Goal: Task Accomplishment & Management: Use online tool/utility

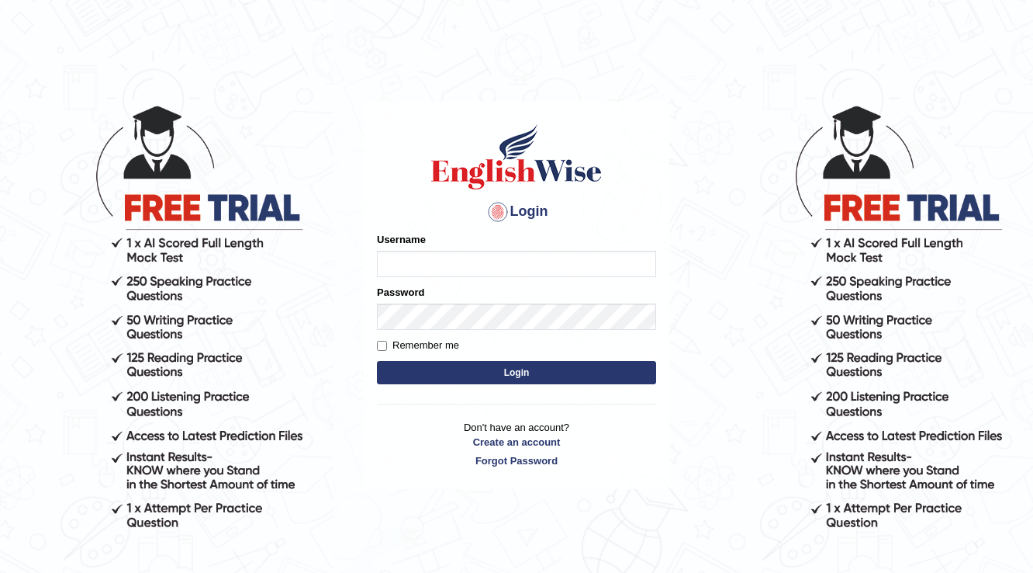
type input "m"
type input "Mahak_a24"
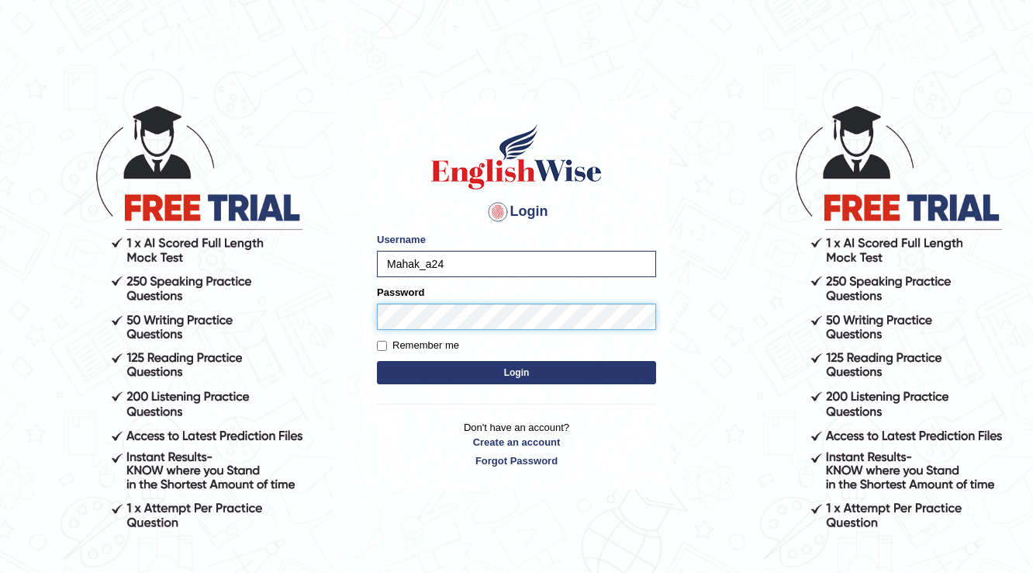
click at [377, 361] on button "Login" at bounding box center [516, 372] width 279 height 23
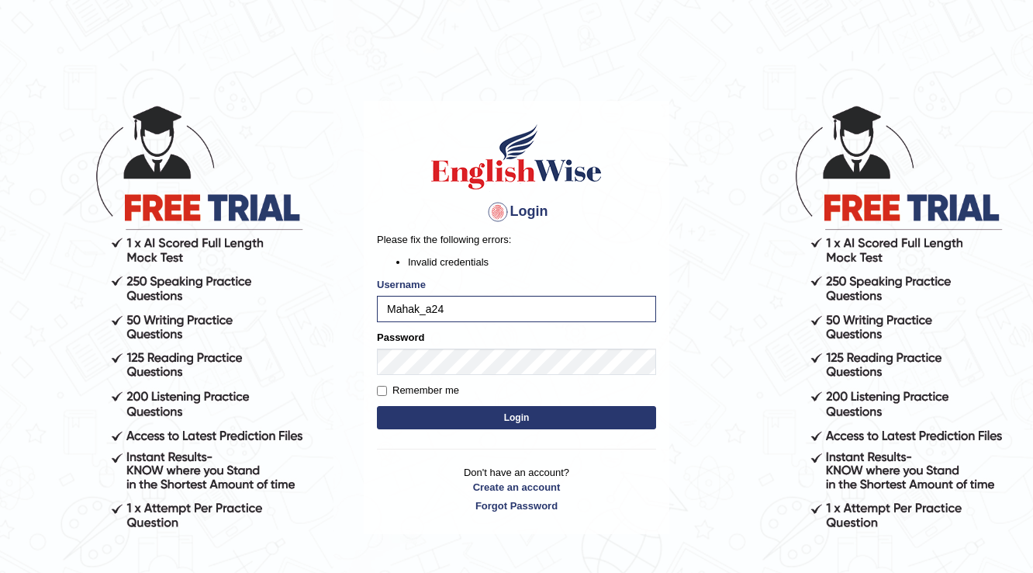
click at [497, 422] on button "Login" at bounding box center [516, 417] width 279 height 23
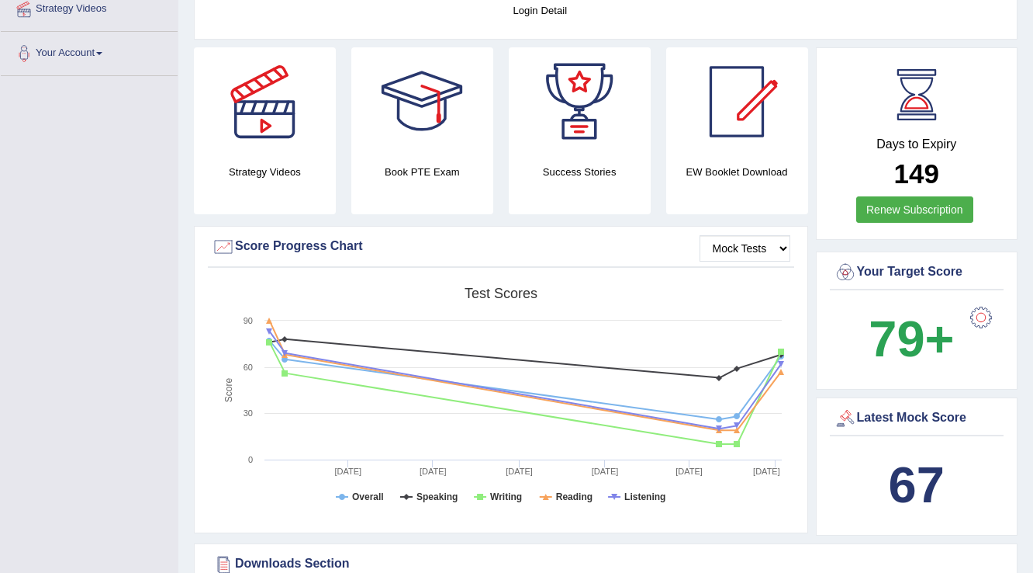
scroll to position [73, 0]
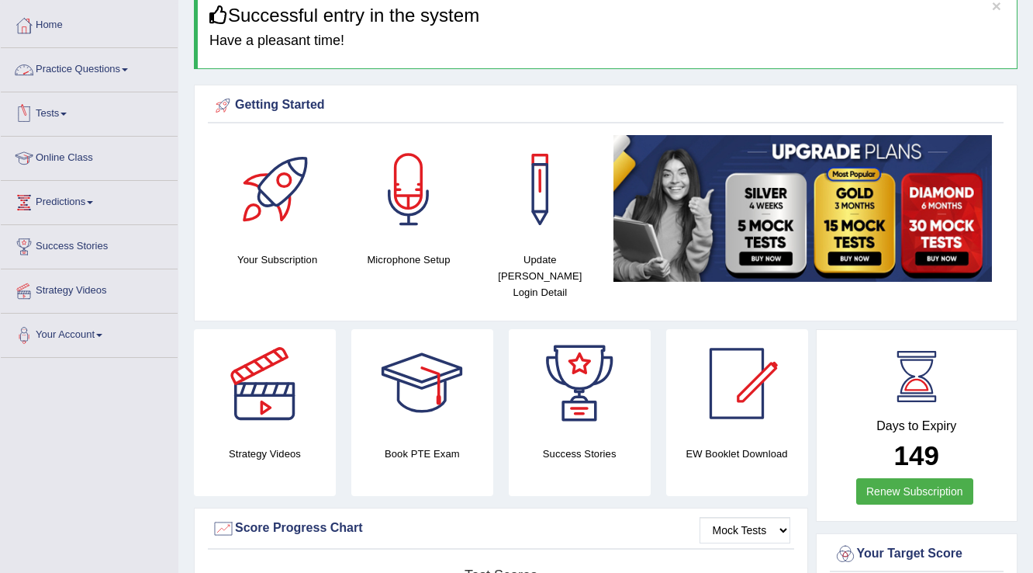
click at [65, 108] on link "Tests" at bounding box center [89, 111] width 177 height 39
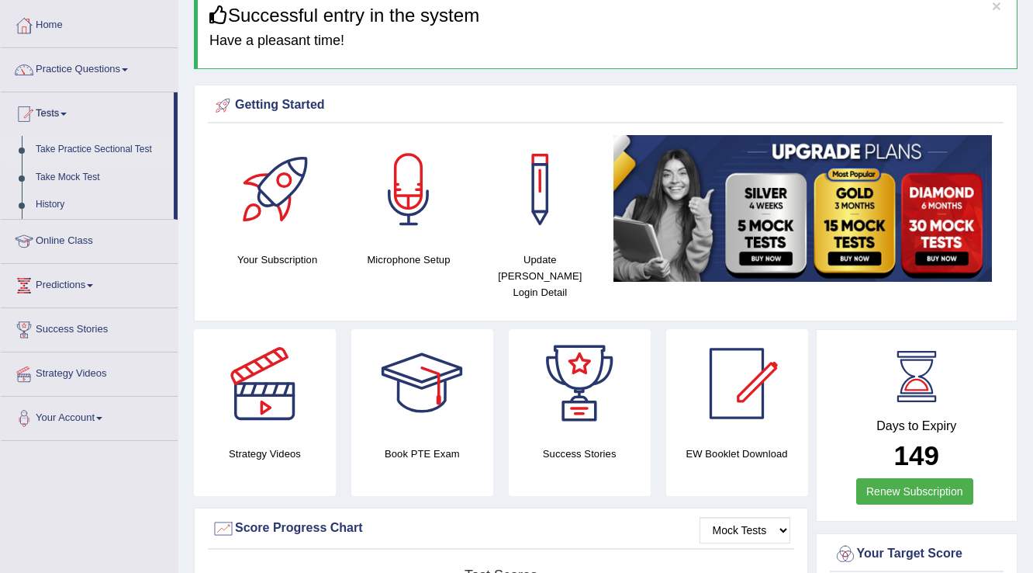
click at [88, 144] on link "Take Practice Sectional Test" at bounding box center [101, 150] width 145 height 28
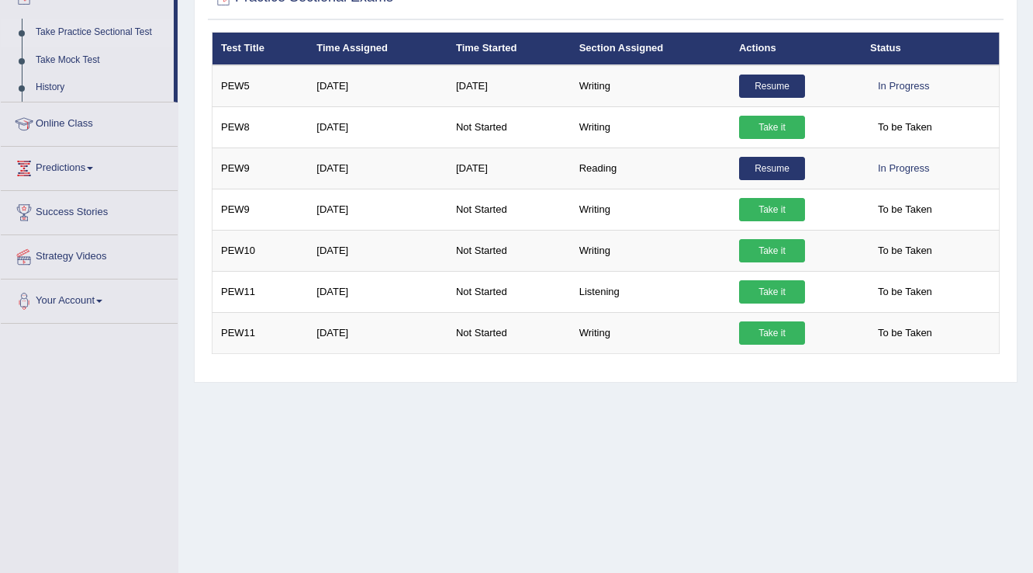
scroll to position [242, 0]
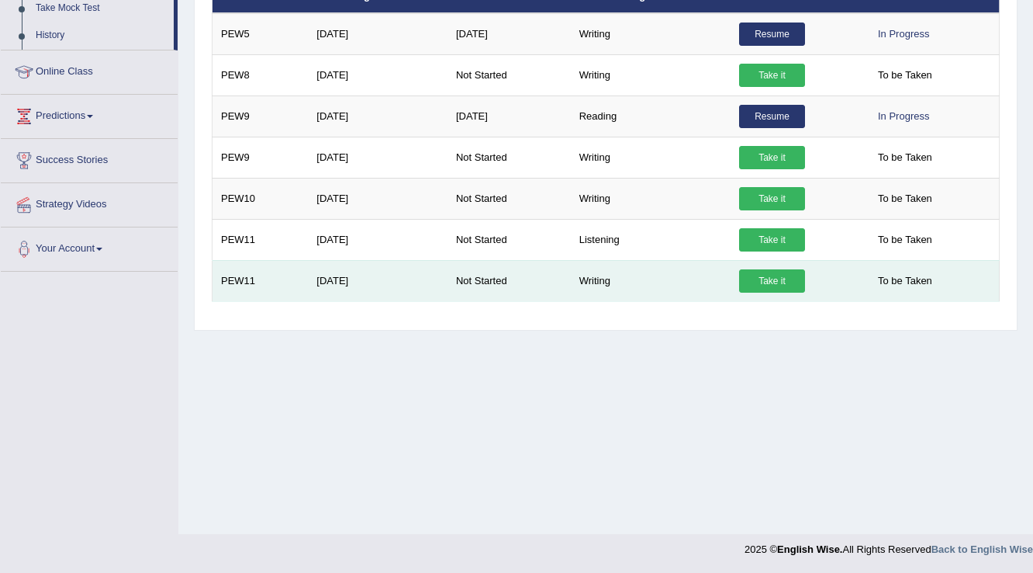
drag, startPoint x: 260, startPoint y: 286, endPoint x: 274, endPoint y: 286, distance: 14.0
click td "PEW11"
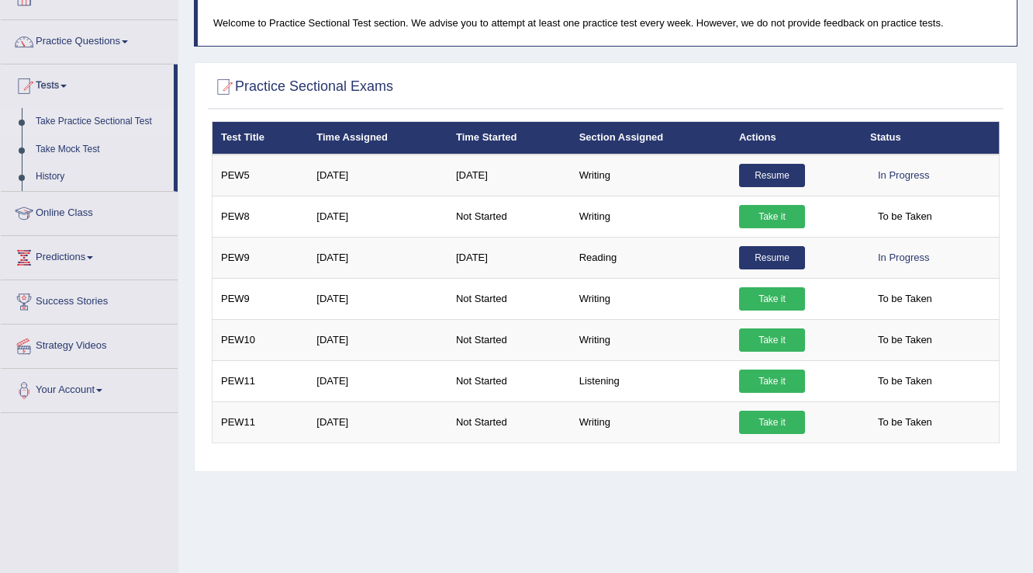
scroll to position [0, 0]
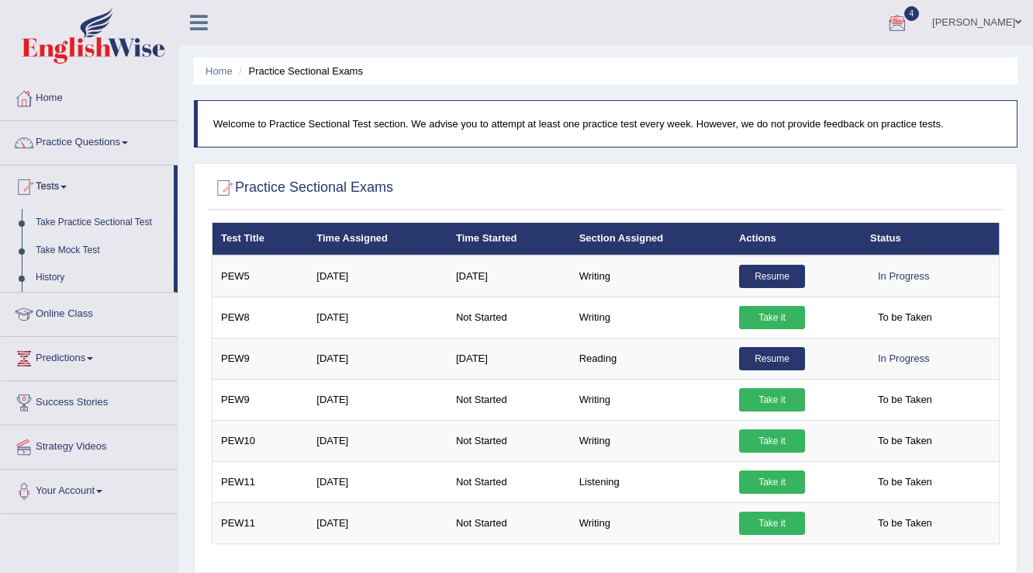
click link "History"
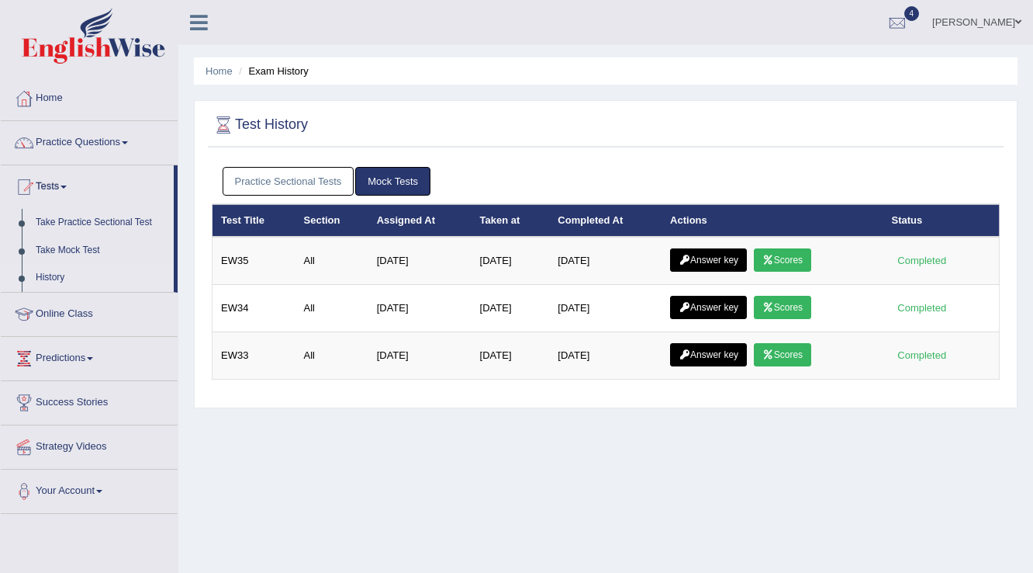
click at [292, 171] on link "Practice Sectional Tests" at bounding box center [289, 181] width 132 height 29
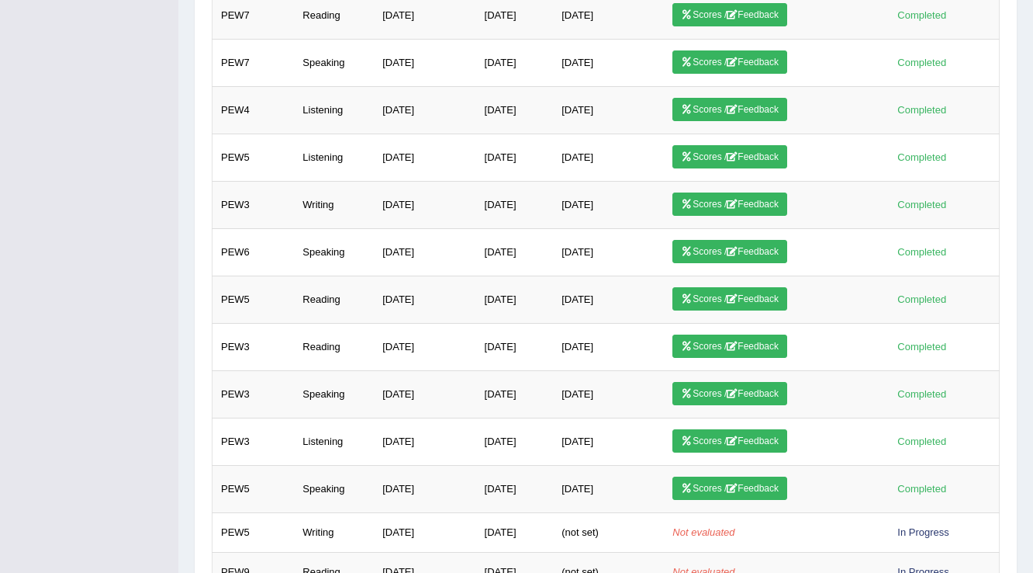
scroll to position [1037, 0]
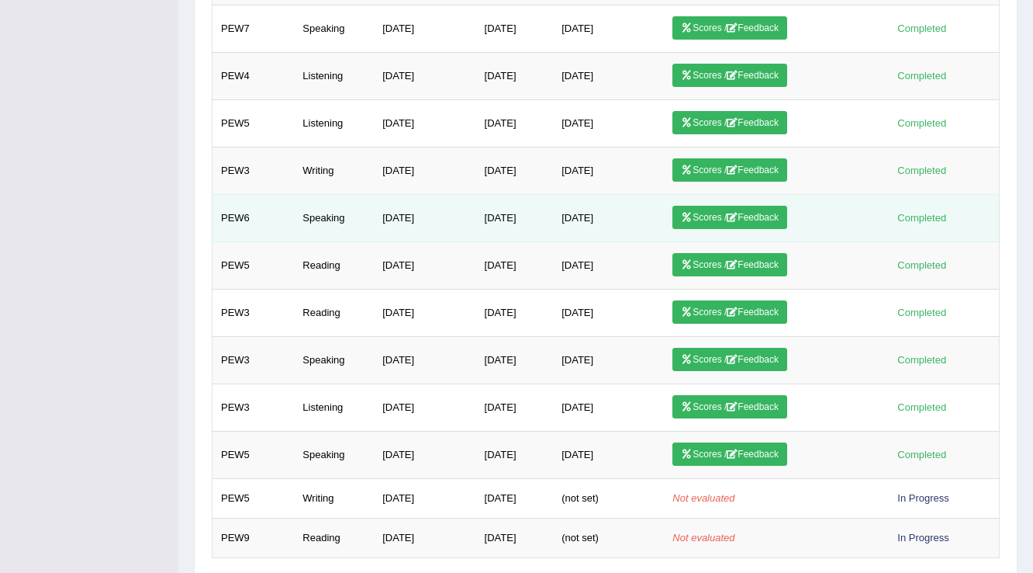
click at [704, 206] on link "Scores / Feedback" at bounding box center [730, 217] width 115 height 23
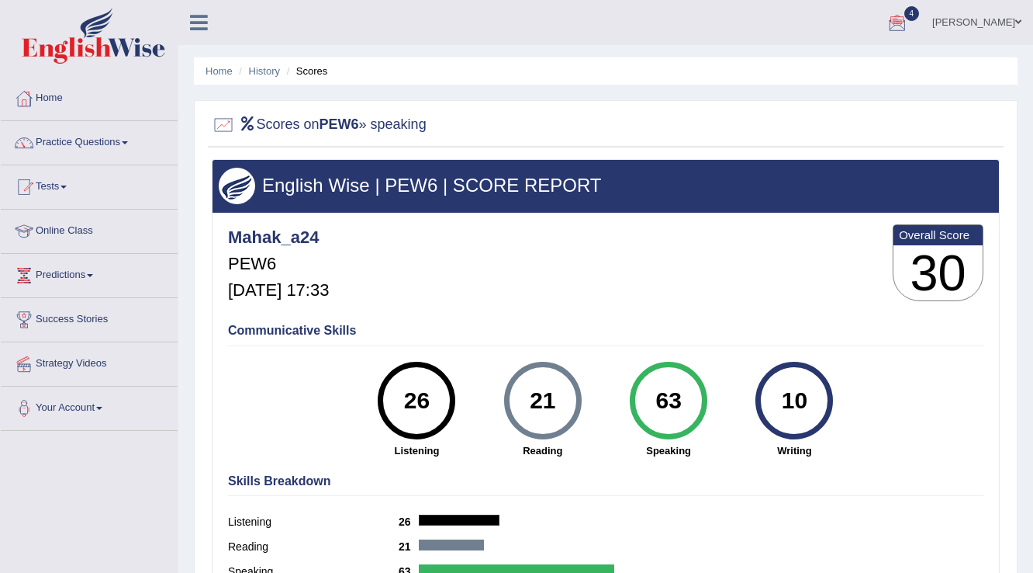
click at [42, 182] on link "Tests" at bounding box center [89, 184] width 177 height 39
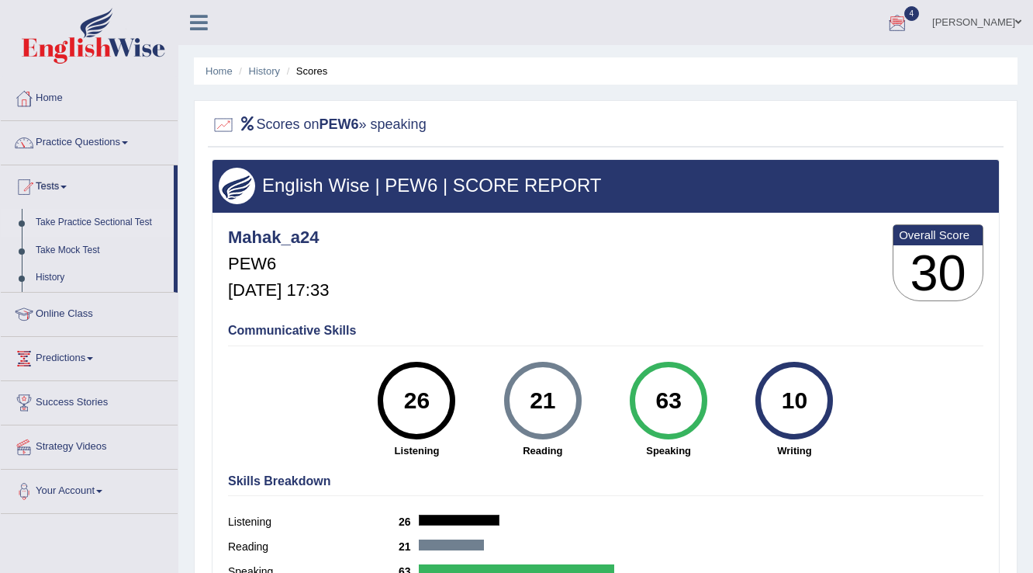
click at [67, 222] on link "Take Practice Sectional Test" at bounding box center [101, 223] width 145 height 28
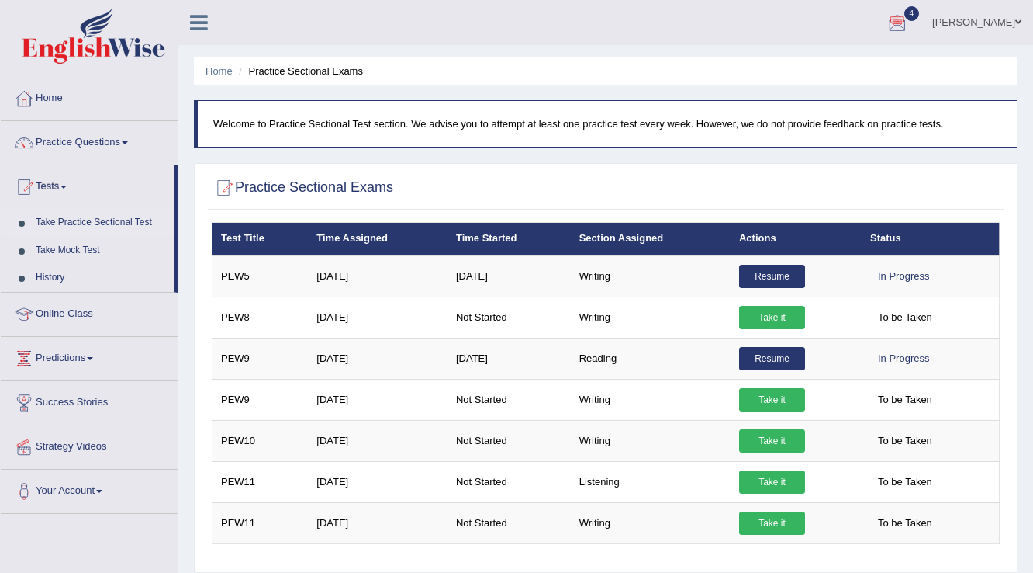
click at [101, 140] on link "Practice Questions" at bounding box center [89, 140] width 177 height 39
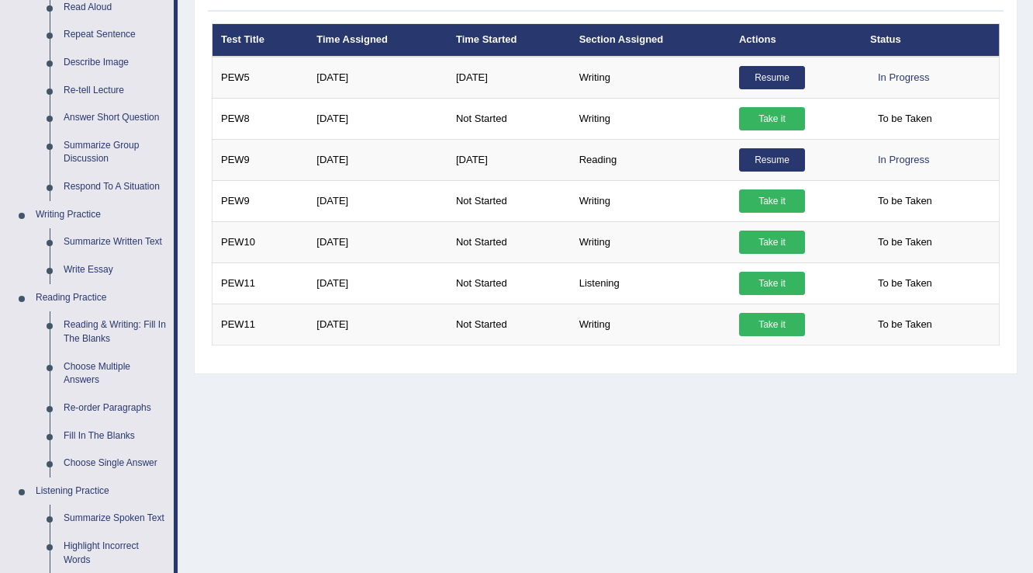
scroll to position [223, 0]
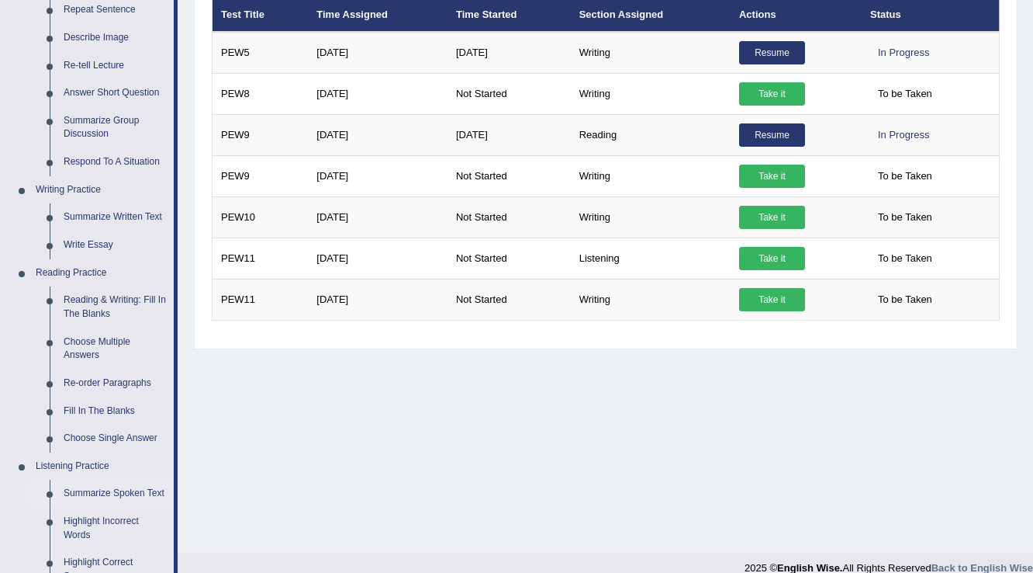
click at [102, 487] on link "Summarize Spoken Text" at bounding box center [115, 493] width 117 height 28
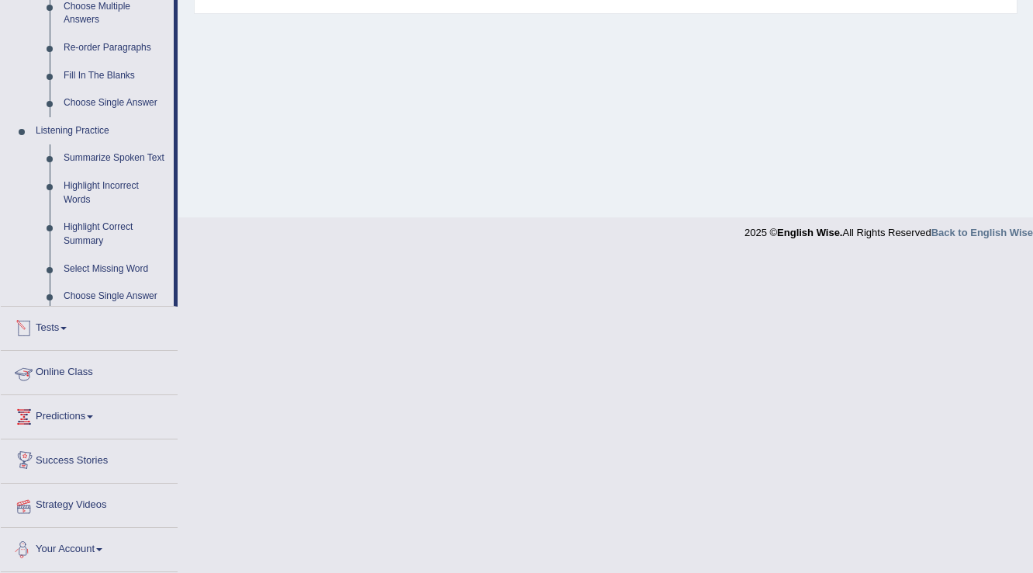
scroll to position [517, 0]
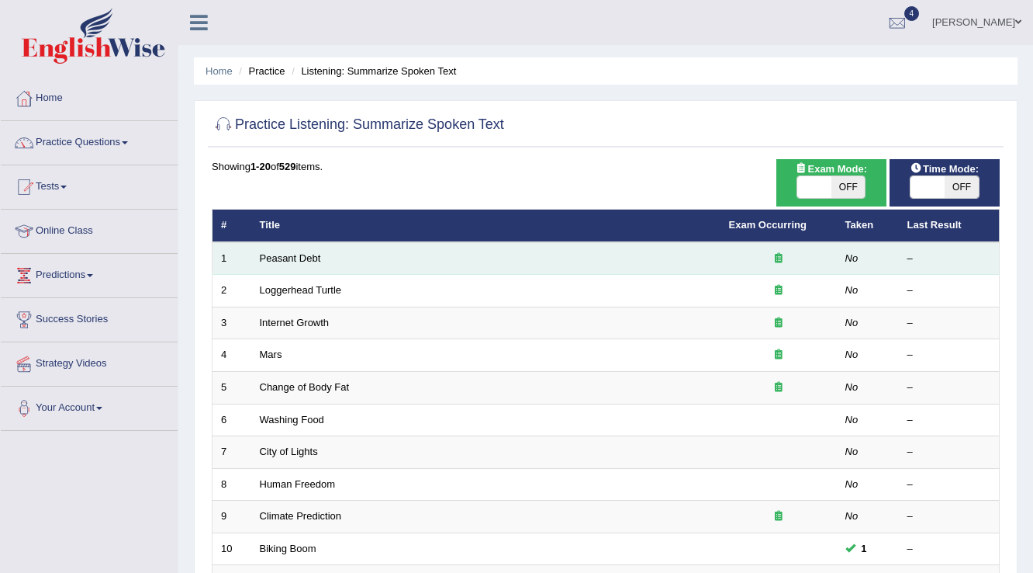
click at [777, 259] on icon at bounding box center [779, 258] width 8 height 10
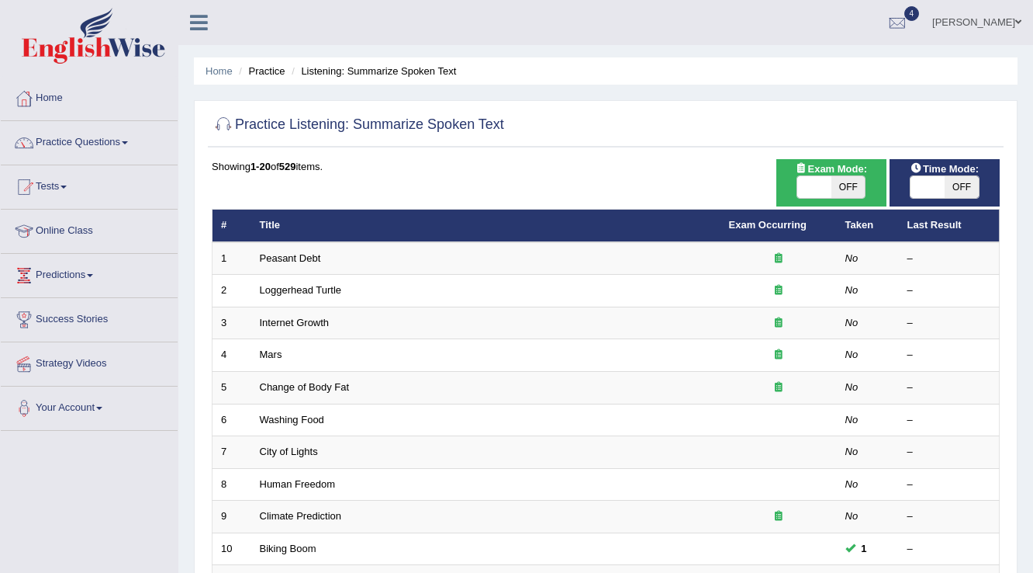
click at [857, 183] on span "OFF" at bounding box center [849, 187] width 34 height 22
checkbox input "true"
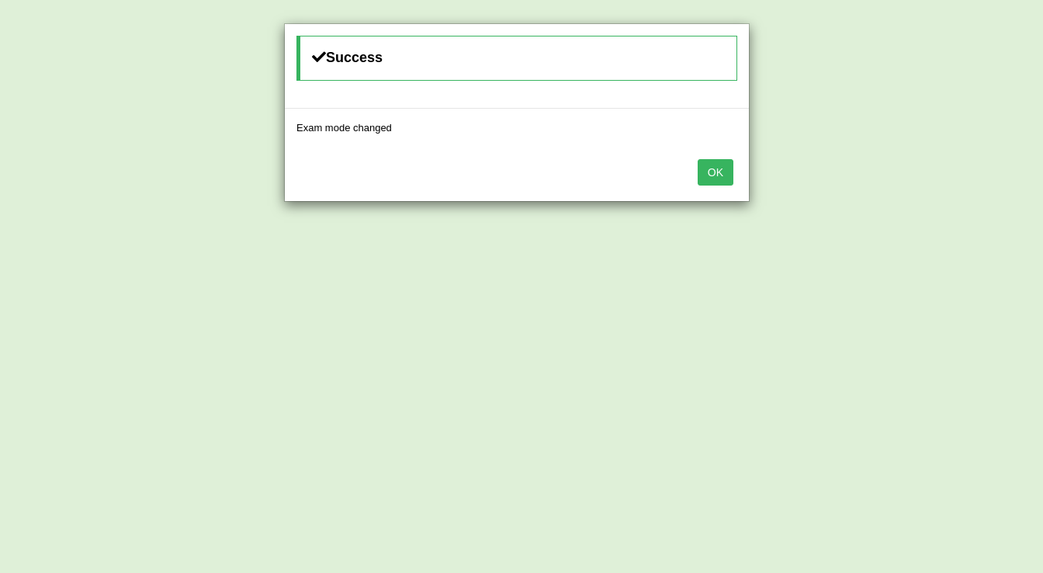
click at [719, 161] on button "OK" at bounding box center [715, 172] width 36 height 26
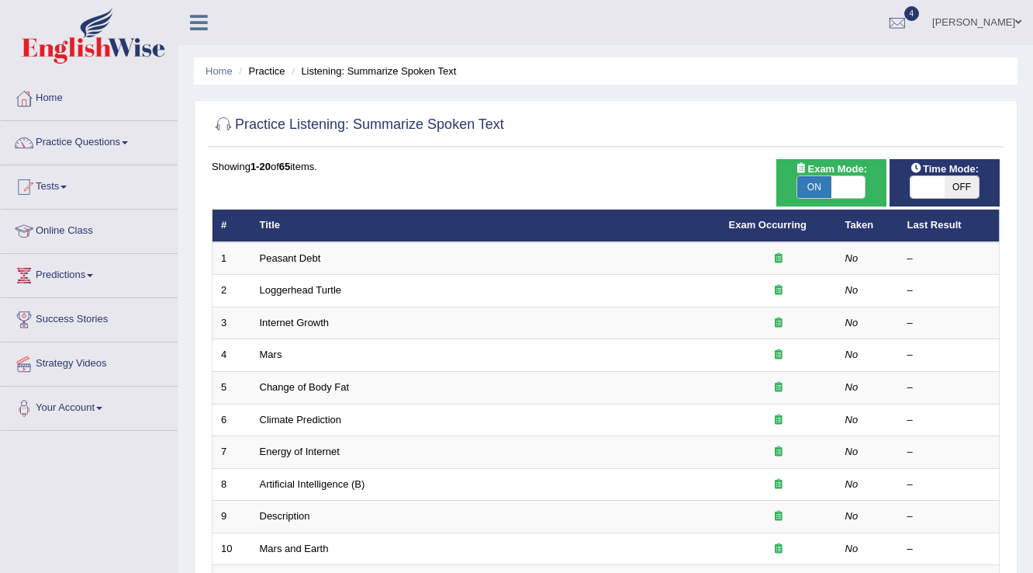
click at [952, 199] on div "Time Mode: ON OFF" at bounding box center [945, 182] width 110 height 47
click at [952, 183] on span "OFF" at bounding box center [962, 187] width 34 height 22
checkbox input "true"
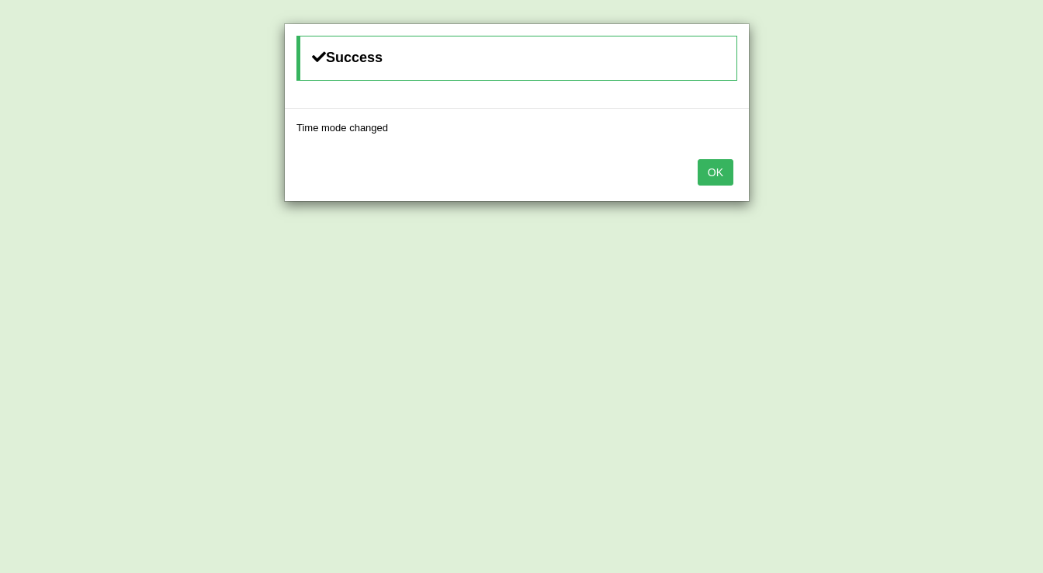
click at [723, 177] on button "OK" at bounding box center [715, 172] width 36 height 26
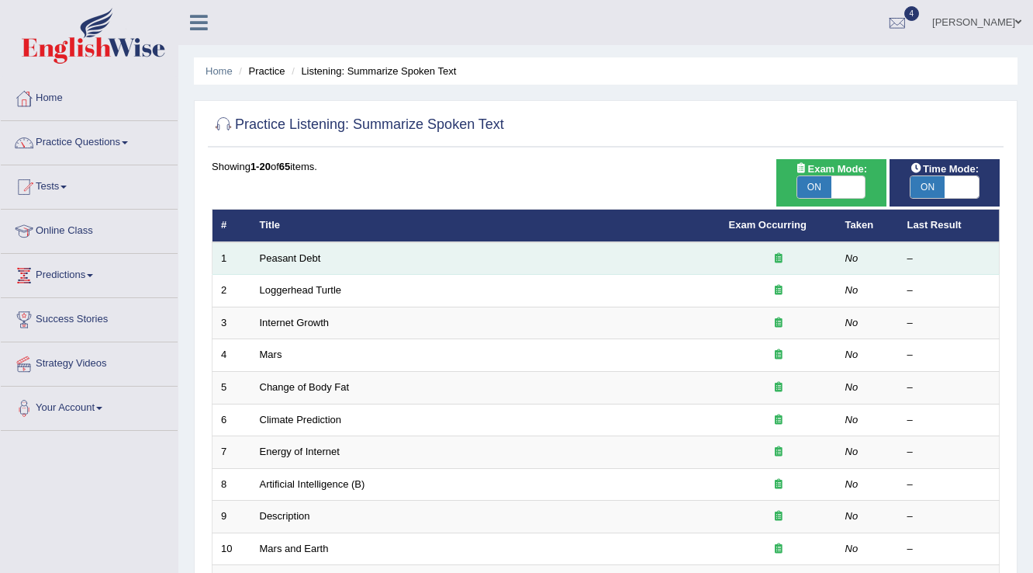
click at [864, 258] on td "No" at bounding box center [868, 258] width 62 height 33
click at [772, 258] on div at bounding box center [778, 258] width 99 height 15
click at [777, 256] on icon at bounding box center [779, 258] width 8 height 10
click at [286, 255] on link "Peasant Debt" at bounding box center [290, 258] width 61 height 12
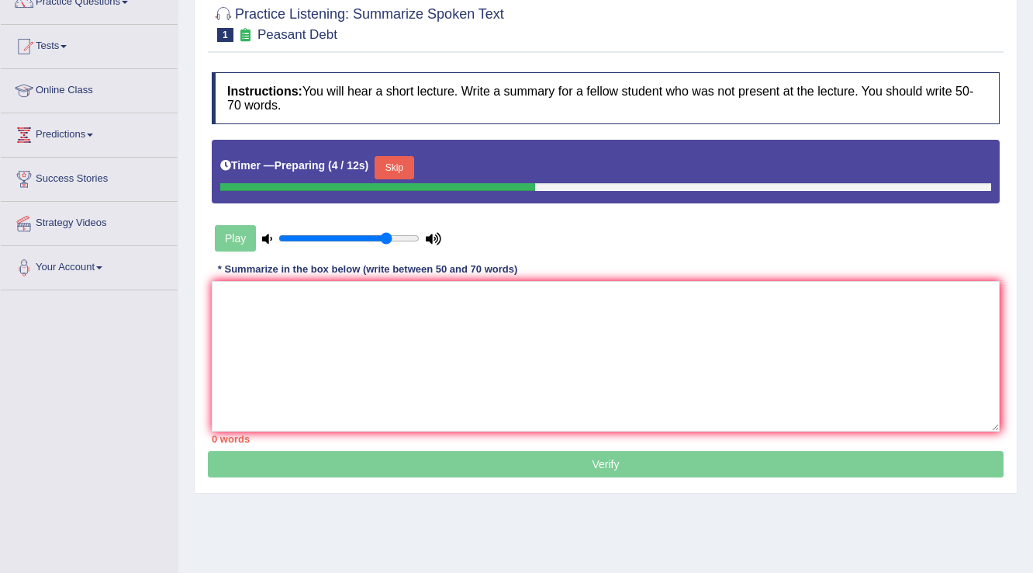
scroll to position [199, 0]
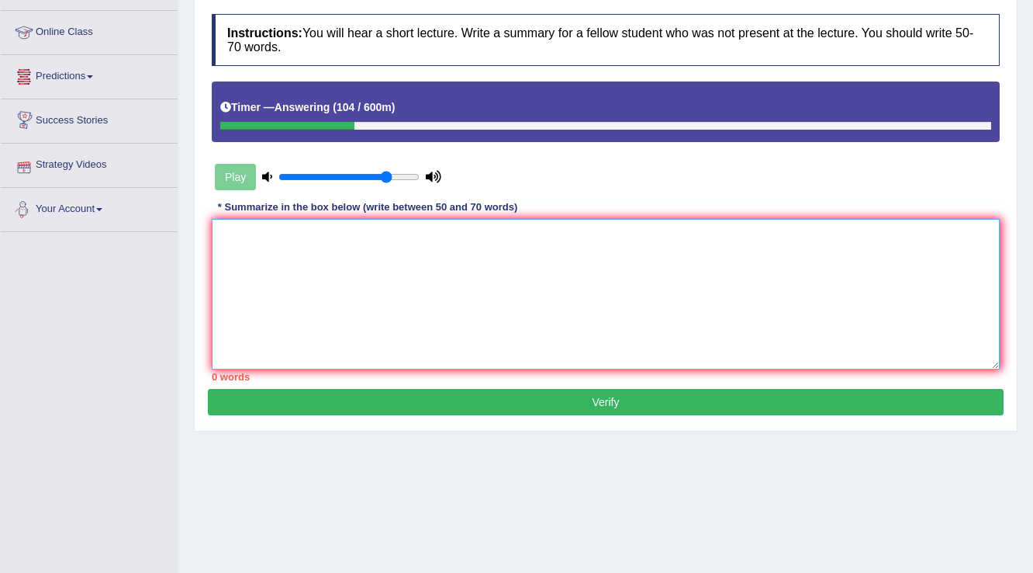
click at [282, 289] on textarea at bounding box center [606, 294] width 788 height 151
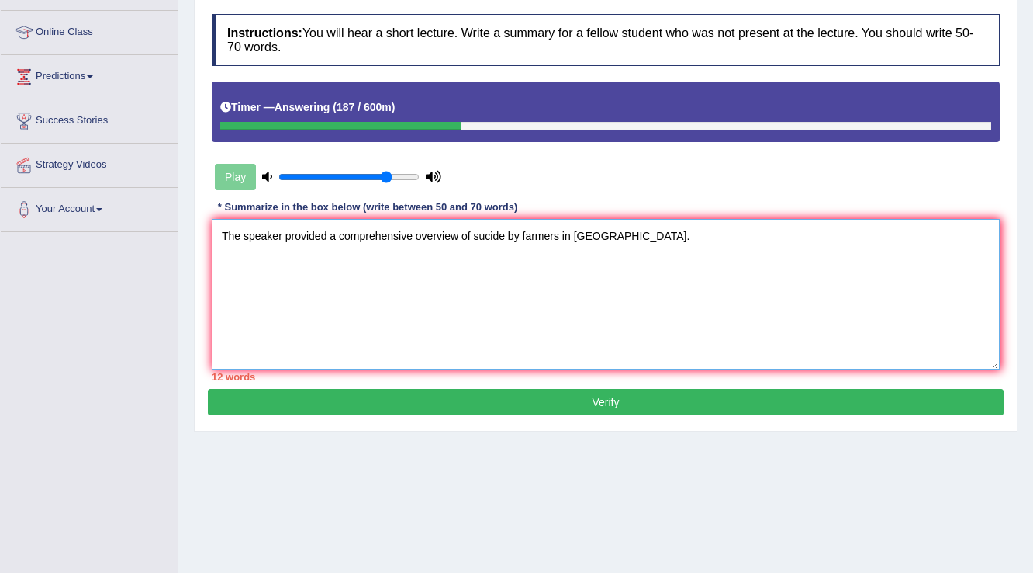
click at [483, 236] on textarea "The speaker provided a comprehensive overview of sucide by farmers in [GEOGRAPH…" at bounding box center [606, 294] width 788 height 151
click at [603, 236] on textarea "The speaker provided a comprehensive overview of suicide by farmers in [GEOGRAP…" at bounding box center [606, 294] width 788 height 151
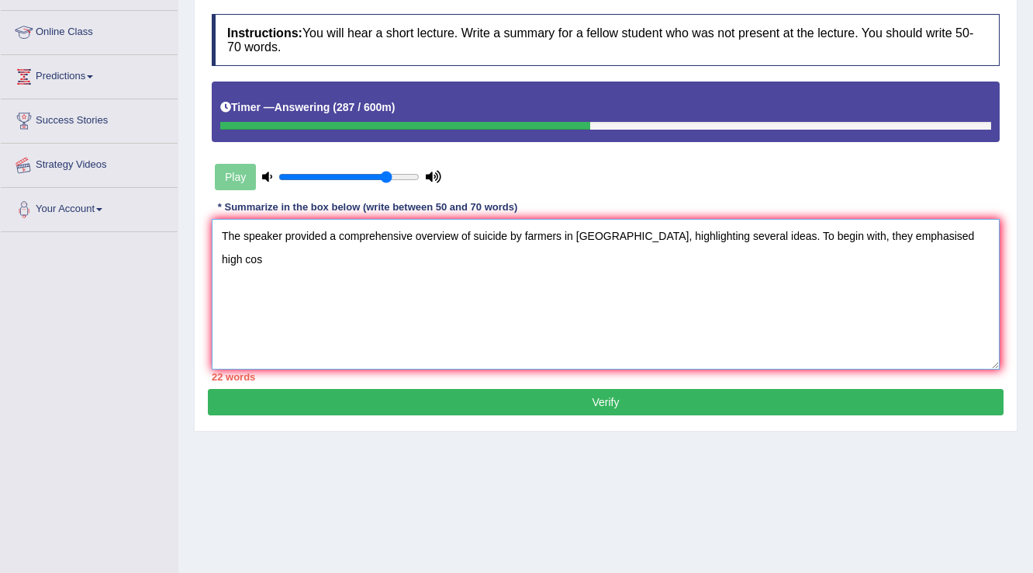
scroll to position [0, 0]
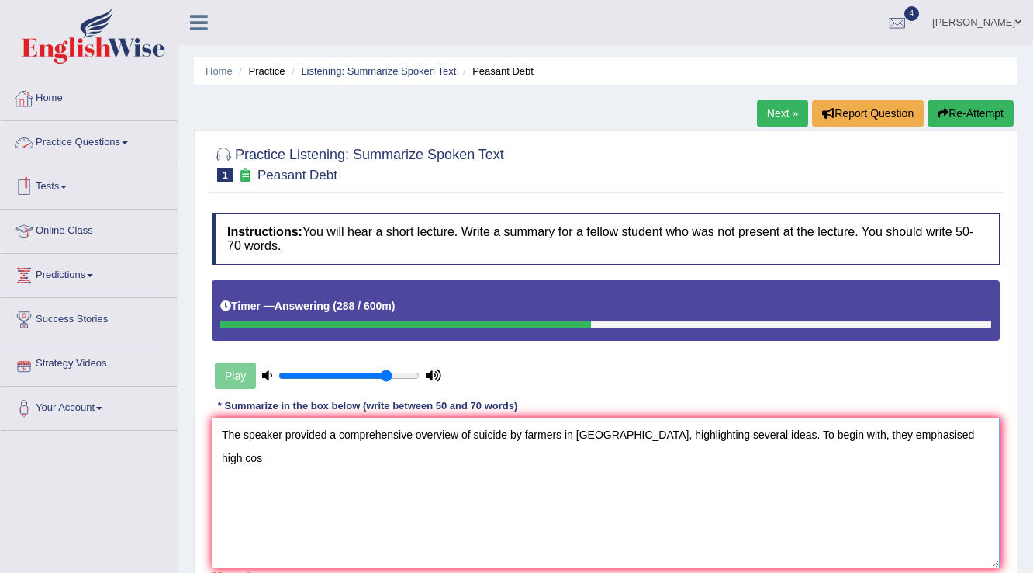
type textarea "The speaker provided a comprehensive overview of suicide by farmers in [GEOGRAP…"
click at [67, 186] on span at bounding box center [64, 186] width 6 height 3
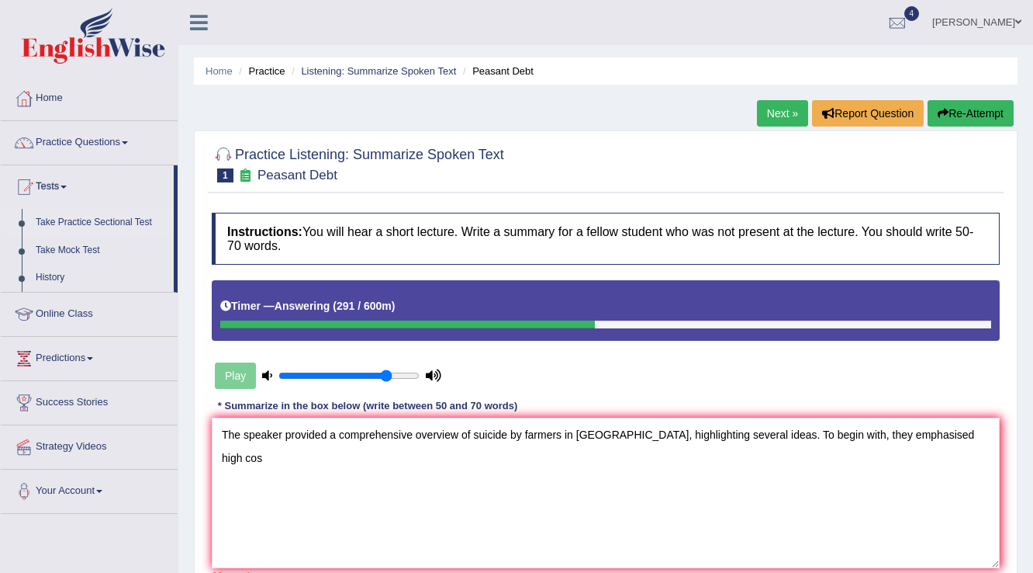
click at [114, 224] on link "Take Practice Sectional Test" at bounding box center [101, 223] width 145 height 28
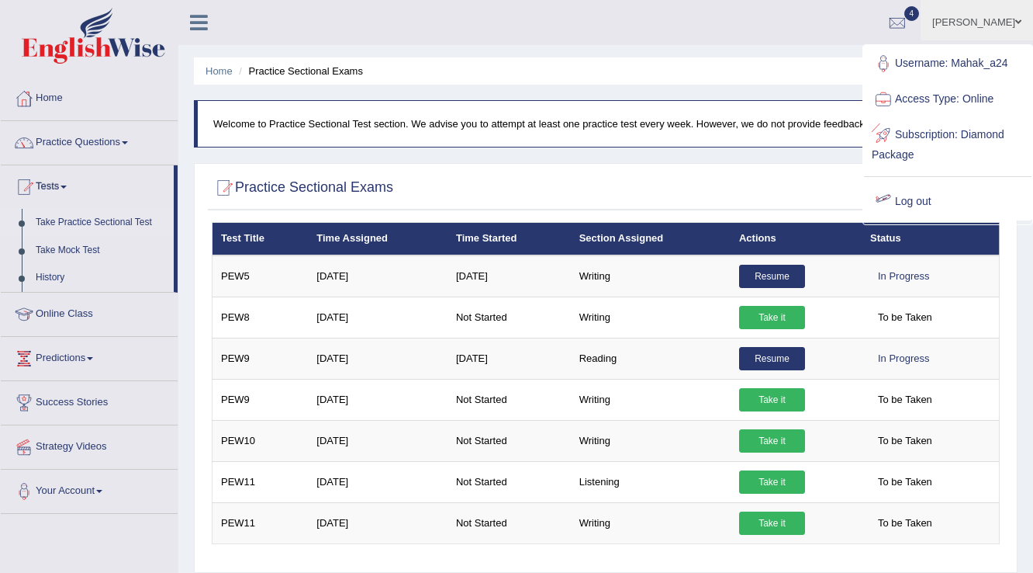
click at [931, 196] on link "Log out" at bounding box center [948, 202] width 168 height 36
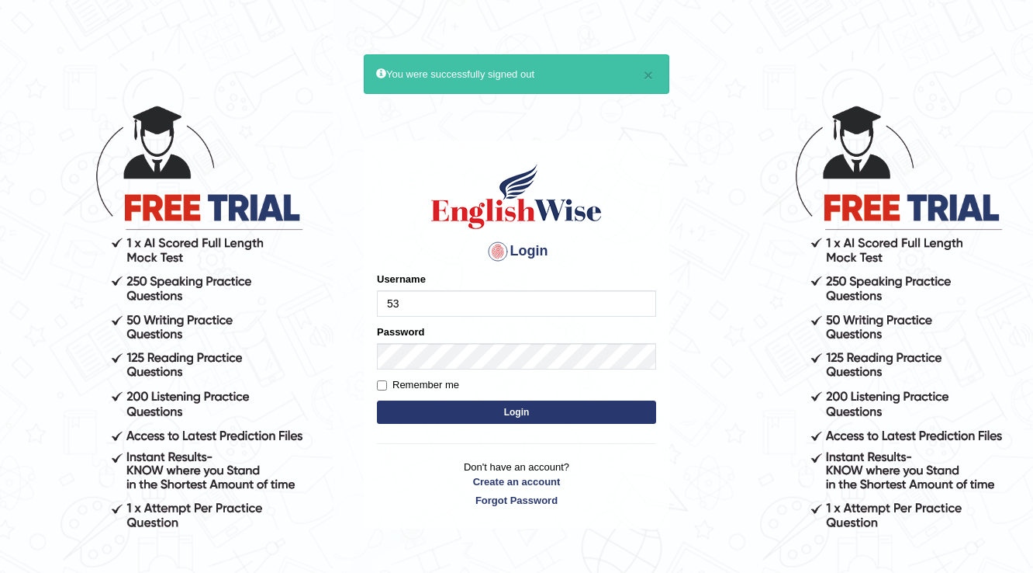
type input "532024"
click at [377, 400] on button "Login" at bounding box center [516, 411] width 279 height 23
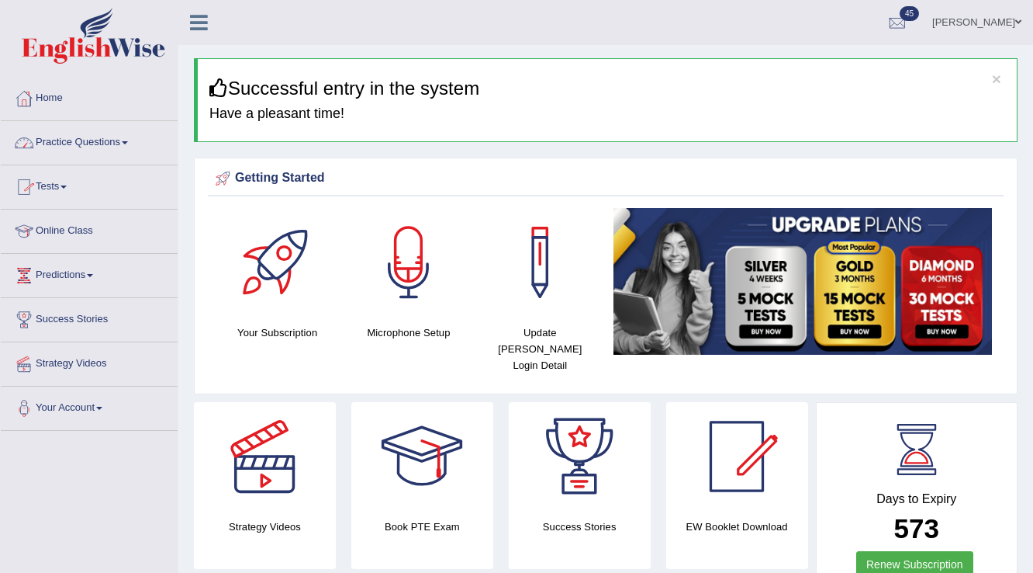
click at [78, 145] on link "Practice Questions" at bounding box center [89, 140] width 177 height 39
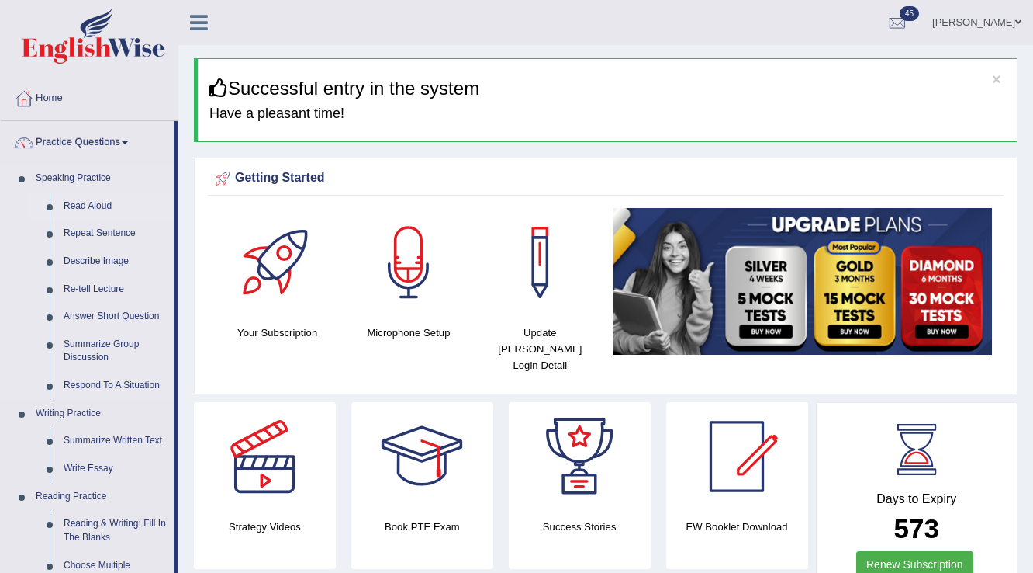
click at [62, 206] on link "Read Aloud" at bounding box center [115, 206] width 117 height 28
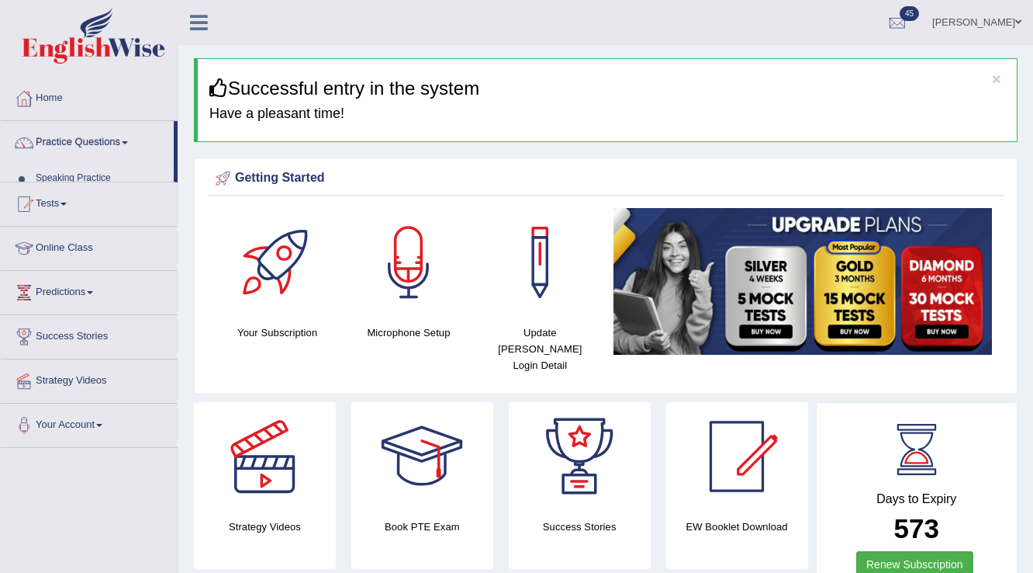
scroll to position [16, 0]
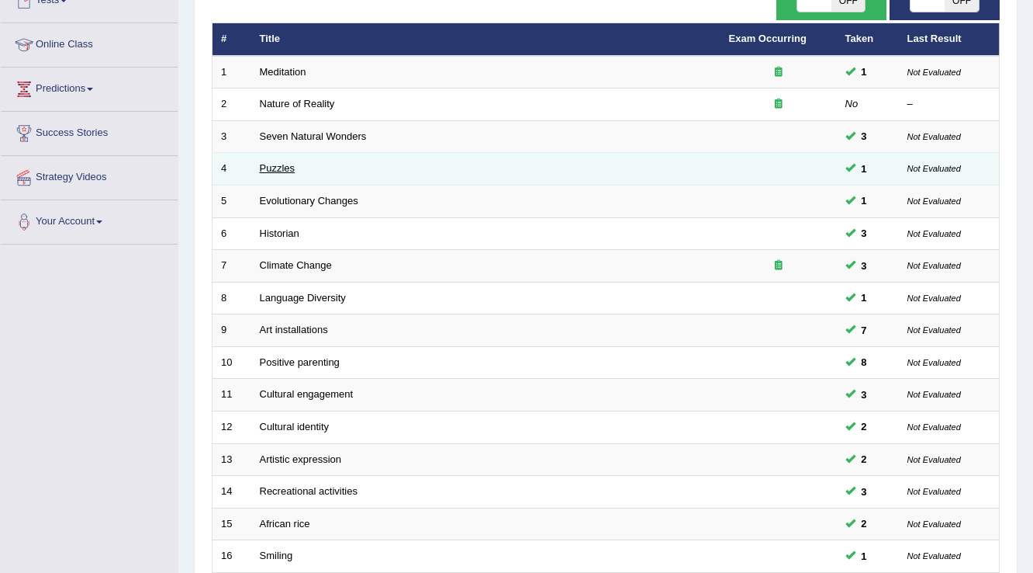
click at [283, 168] on link "Puzzles" at bounding box center [278, 168] width 36 height 12
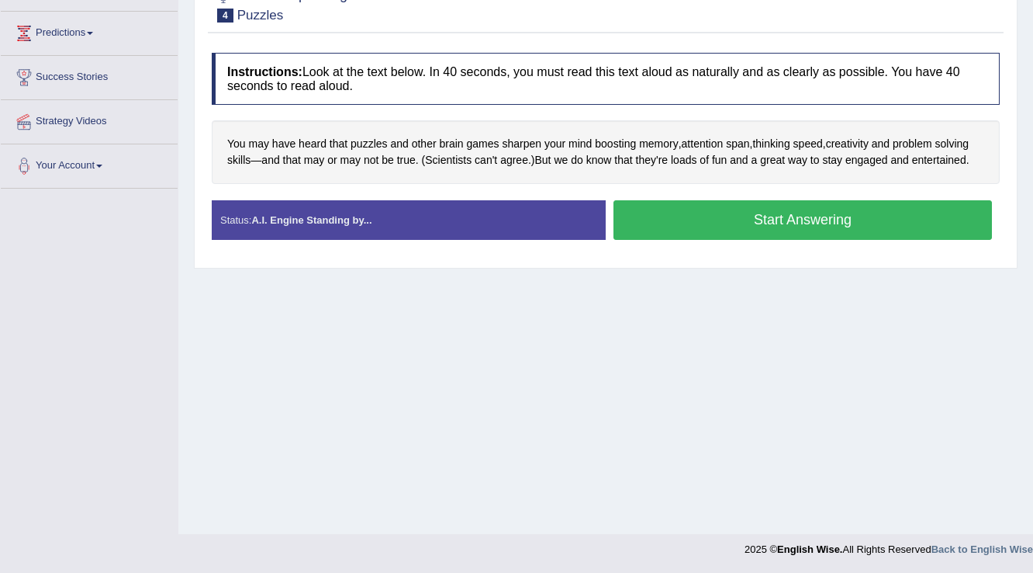
click at [717, 211] on button "Start Answering" at bounding box center [803, 220] width 379 height 40
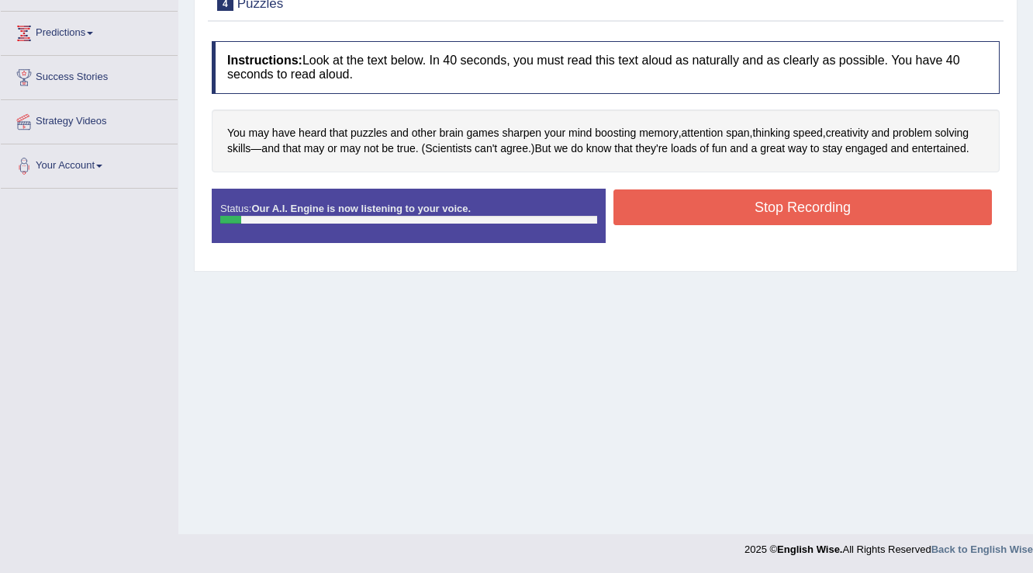
click at [717, 211] on button "Stop Recording" at bounding box center [803, 207] width 379 height 36
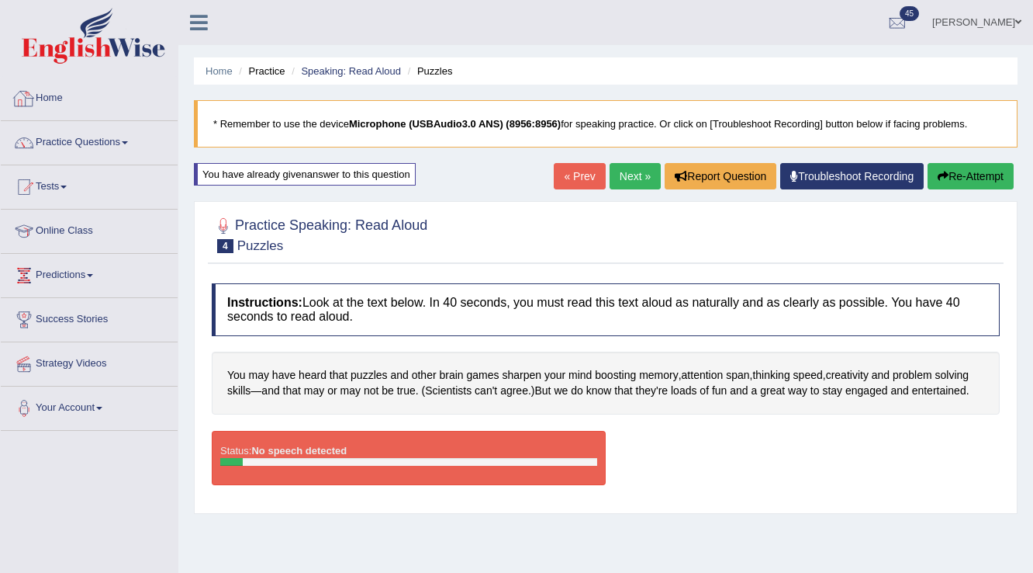
click at [56, 103] on link "Home" at bounding box center [89, 96] width 177 height 39
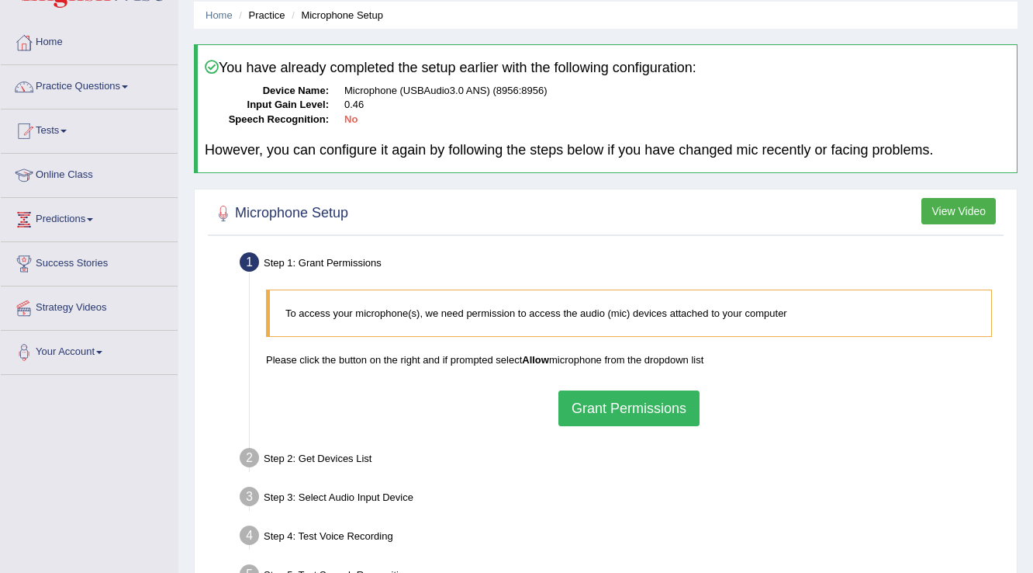
click at [587, 408] on button "Grant Permissions" at bounding box center [629, 408] width 141 height 36
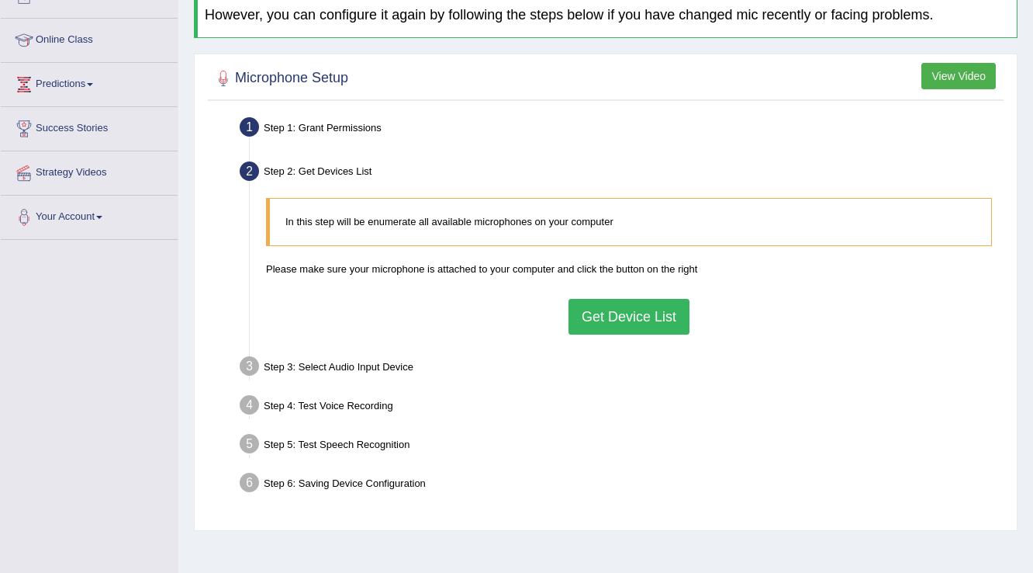
scroll to position [242, 0]
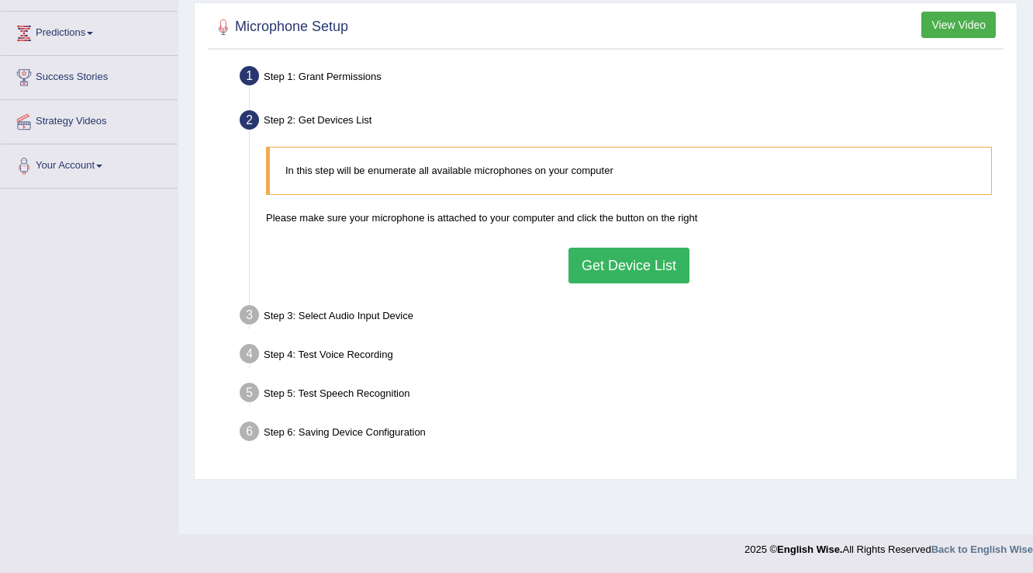
click at [629, 275] on button "Get Device List" at bounding box center [629, 265] width 121 height 36
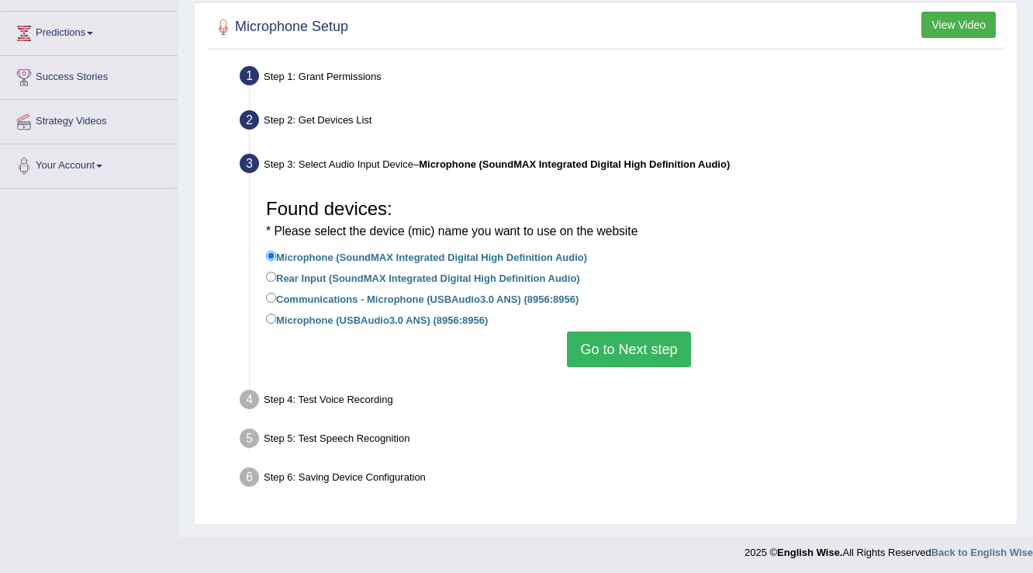
click at [428, 296] on label "Communications - Microphone (USBAudio3.0 ANS) (8956:8956)" at bounding box center [422, 297] width 313 height 17
click at [276, 296] on input "Communications - Microphone (USBAudio3.0 ANS) (8956:8956)" at bounding box center [271, 297] width 10 height 10
radio input "true"
click at [580, 355] on button "Go to Next step" at bounding box center [628, 349] width 123 height 36
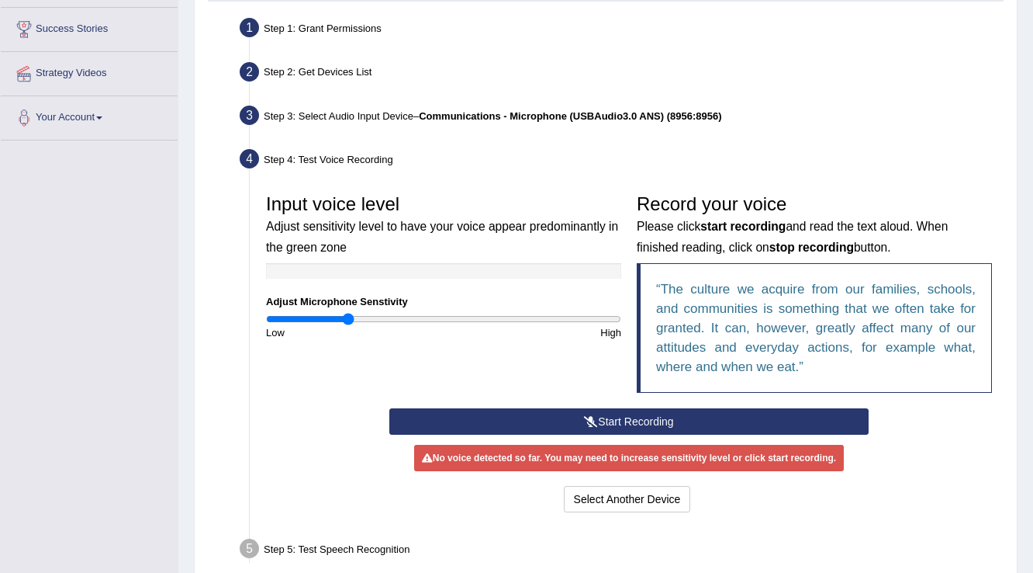
scroll to position [400, 0]
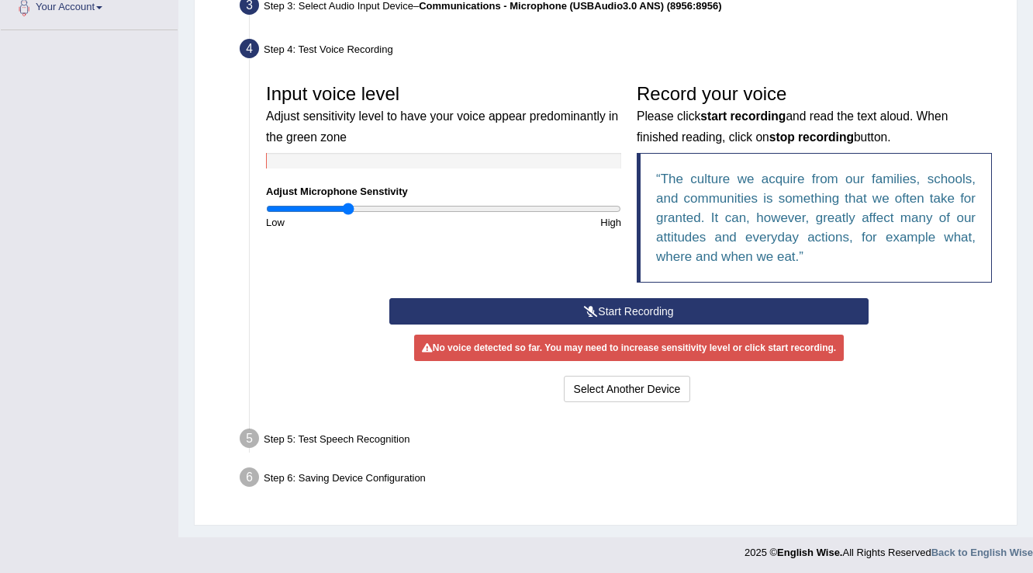
click at [537, 310] on button "Start Recording" at bounding box center [628, 311] width 479 height 26
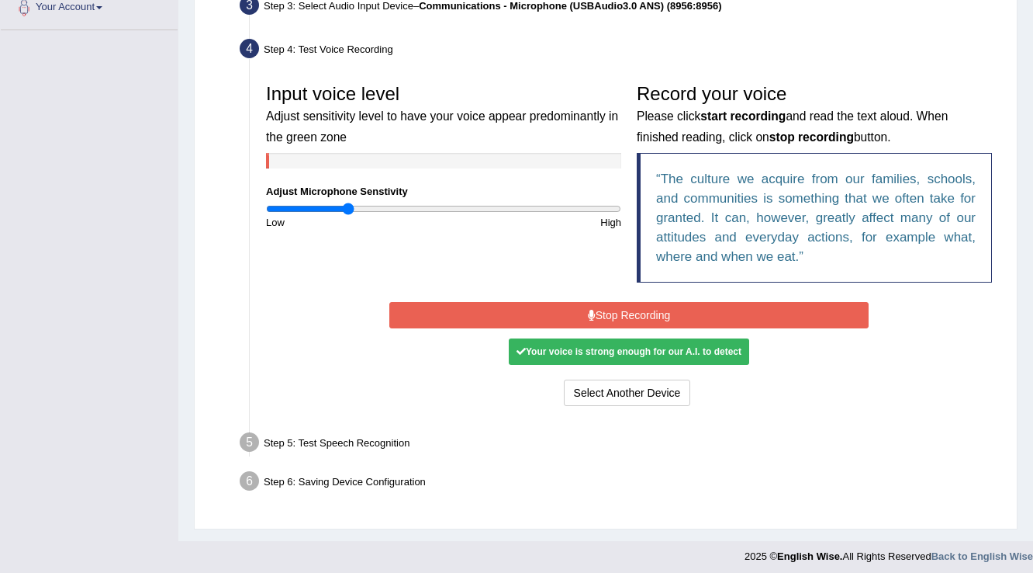
click at [411, 313] on button "Stop Recording" at bounding box center [628, 315] width 479 height 26
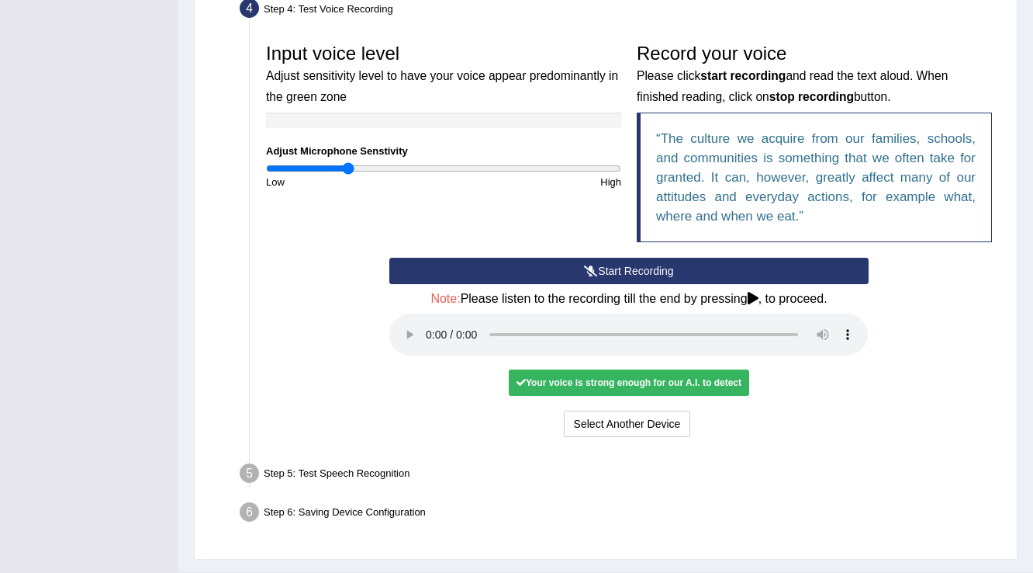
scroll to position [476, 0]
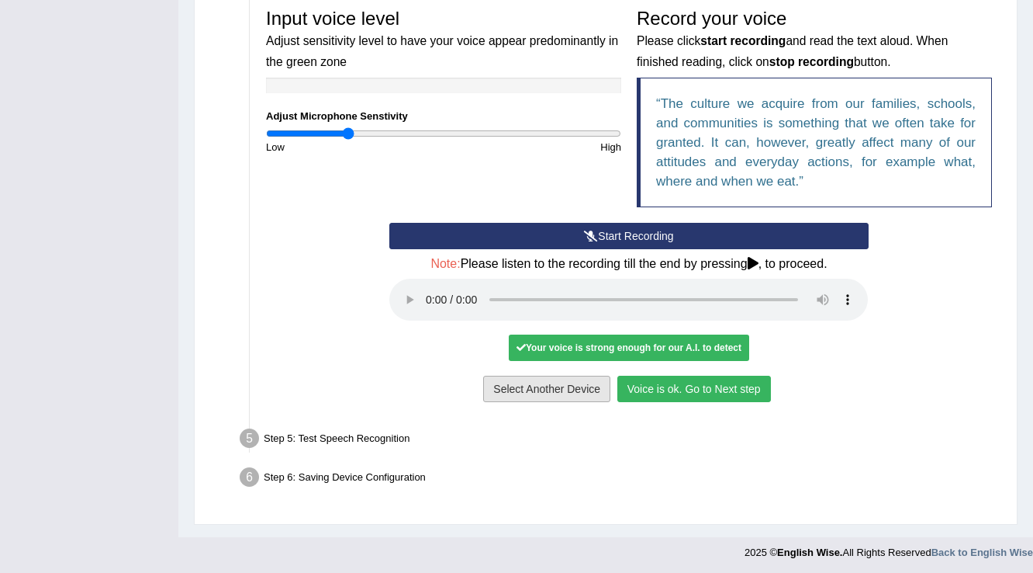
click at [651, 386] on button "Voice is ok. Go to Next step" at bounding box center [695, 389] width 154 height 26
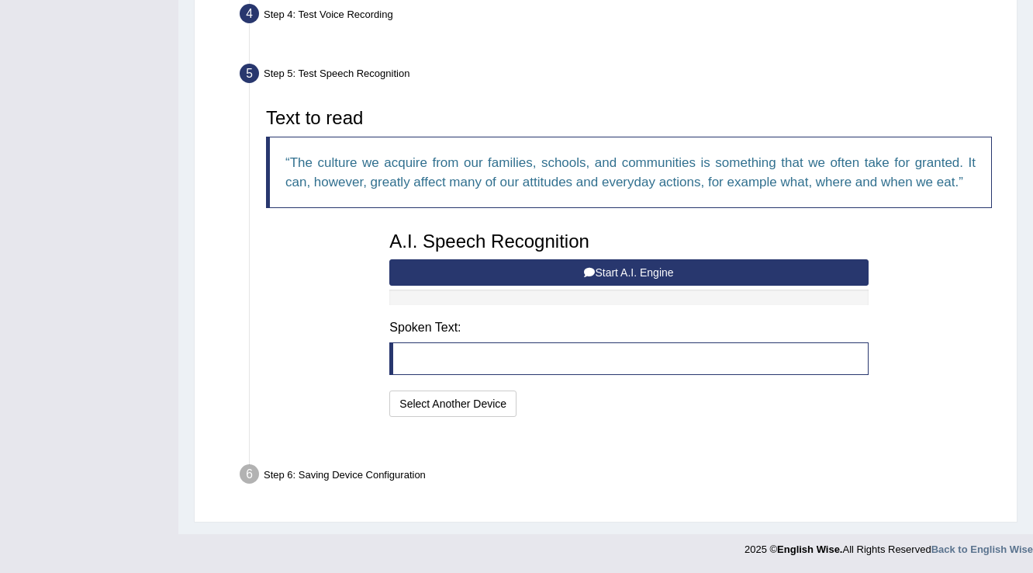
scroll to position [395, 0]
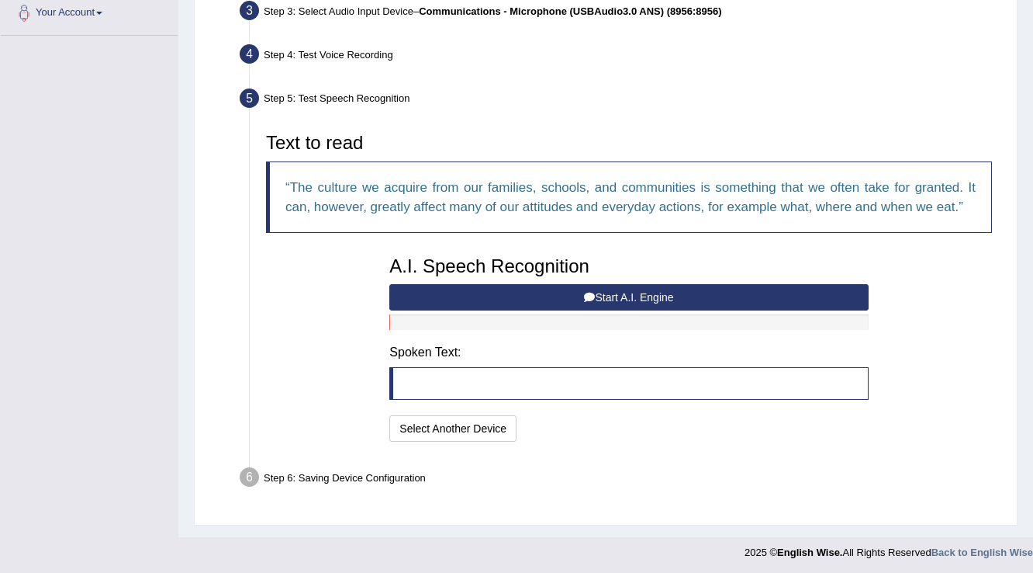
click at [504, 292] on button "Start A.I. Engine" at bounding box center [628, 297] width 479 height 26
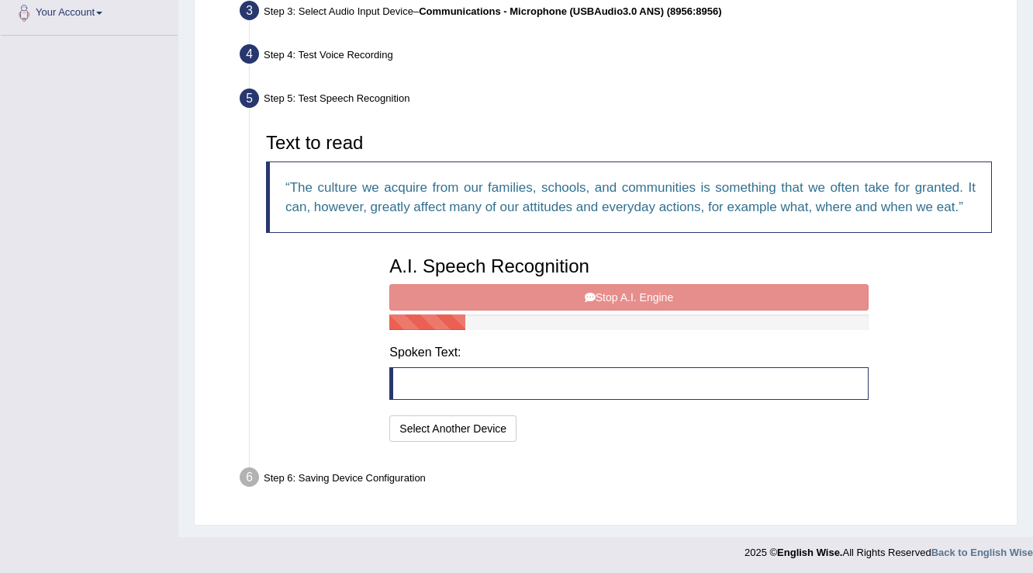
click at [506, 292] on div "A.I. Speech Recognition Start A.I. Engine Stop A.I. Engine Note: Please listen …" at bounding box center [629, 346] width 494 height 197
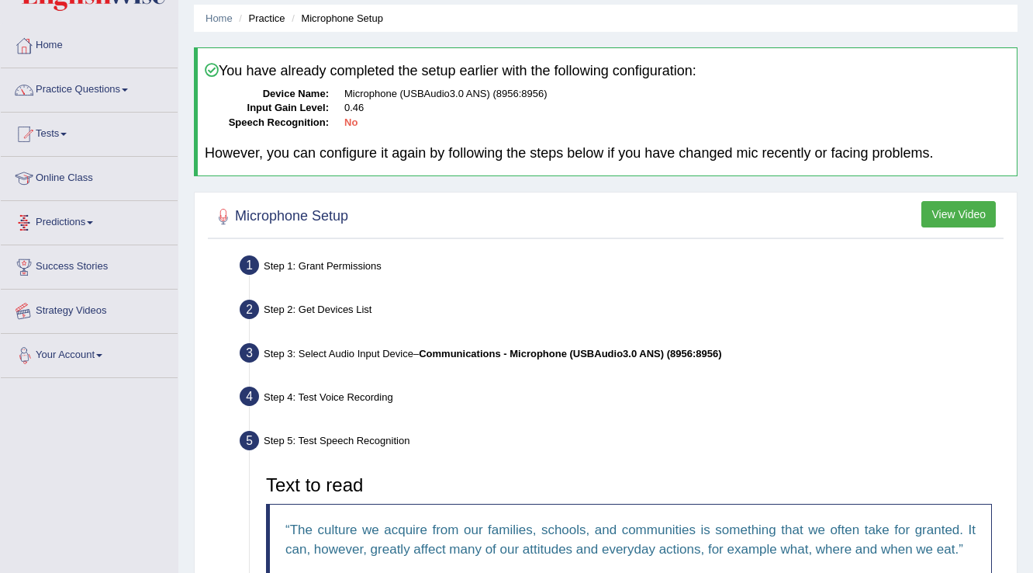
scroll to position [0, 0]
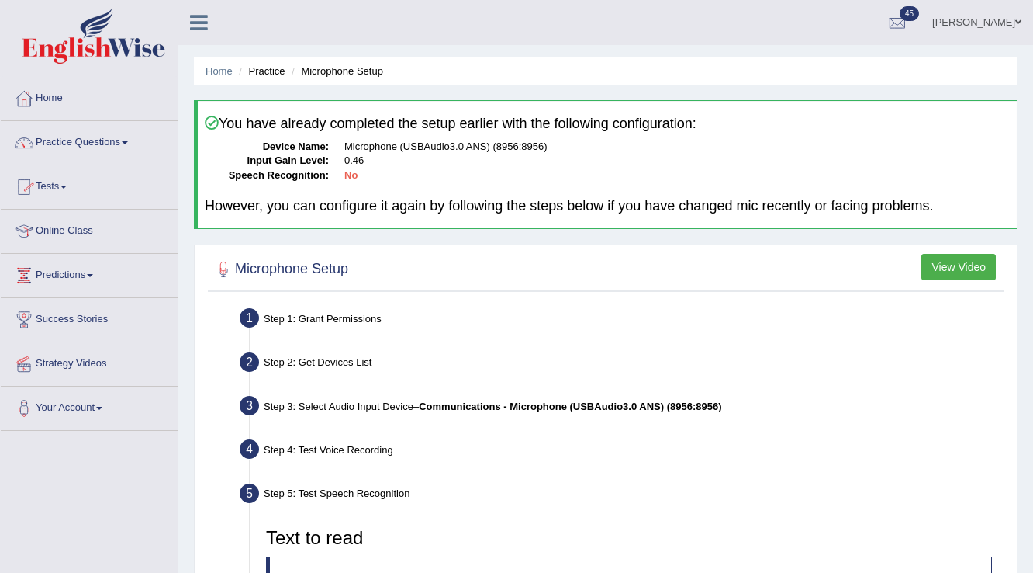
click at [127, 141] on span at bounding box center [125, 142] width 6 height 3
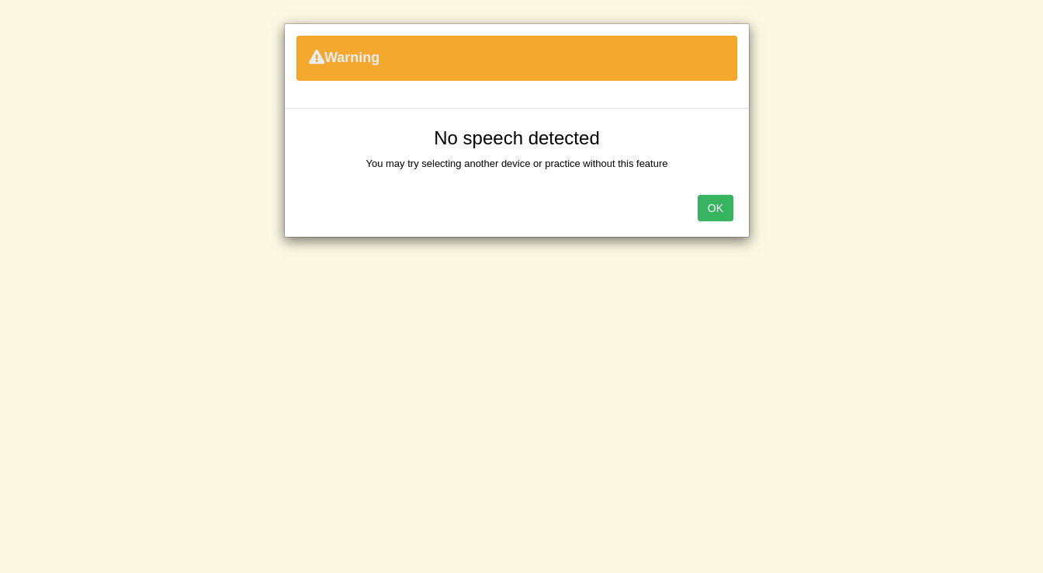
click at [723, 213] on button "OK" at bounding box center [715, 208] width 36 height 26
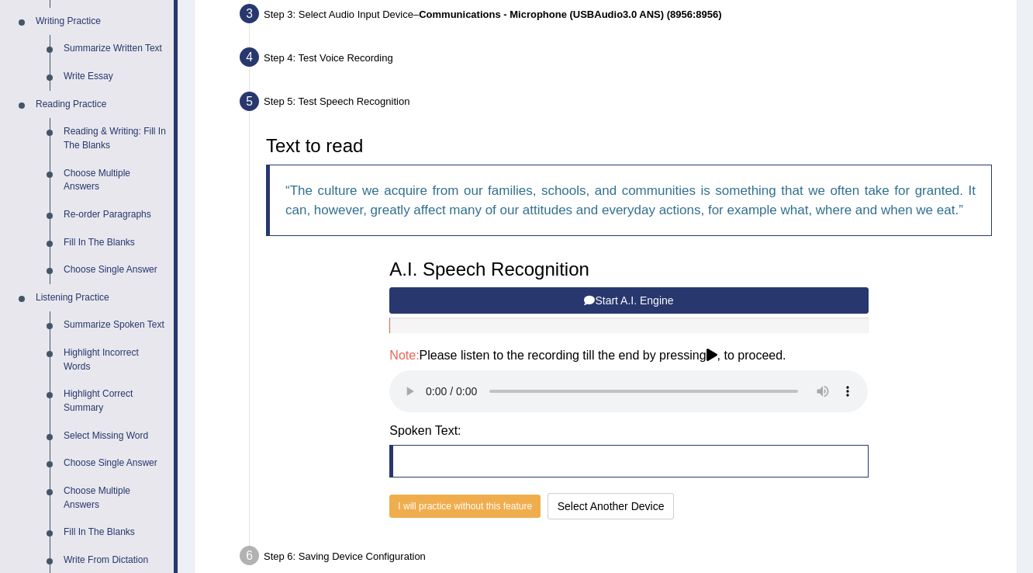
scroll to position [559, 0]
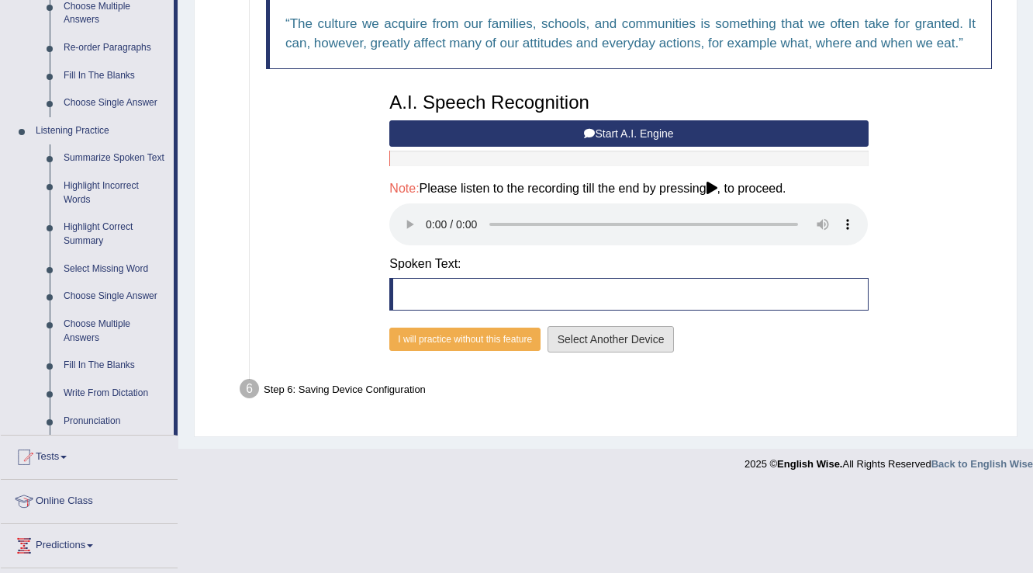
click at [598, 343] on button "Select Another Device" at bounding box center [611, 339] width 127 height 26
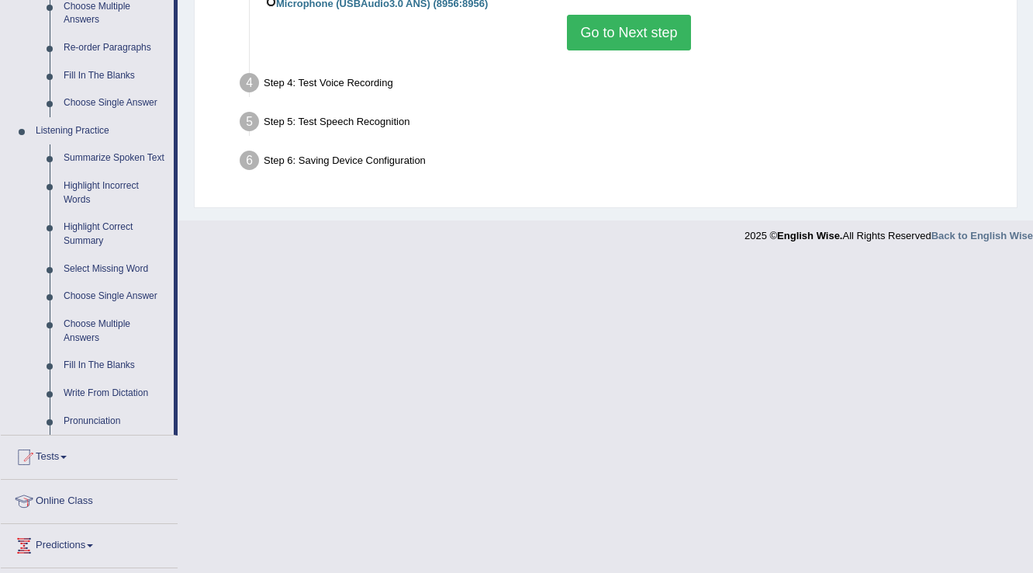
click at [272, 3] on input "Microphone (USBAudio3.0 ANS) (8956:8956)" at bounding box center [271, 2] width 10 height 10
radio input "true"
click at [599, 37] on button "Go to Next step" at bounding box center [628, 33] width 123 height 36
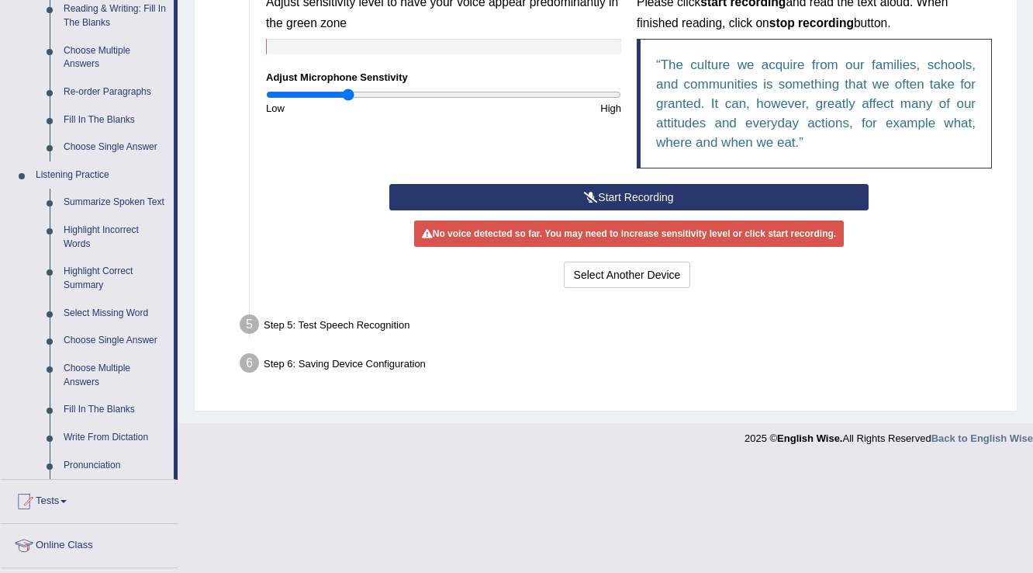
scroll to position [500, 0]
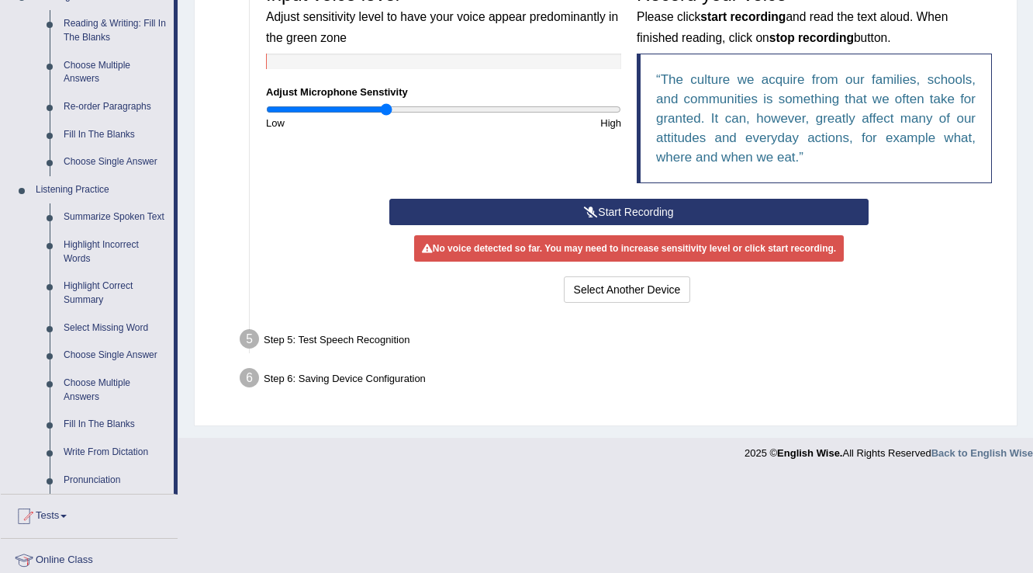
type input "0.68"
click at [386, 109] on input "range" at bounding box center [443, 109] width 355 height 12
click at [467, 206] on button "Start Recording" at bounding box center [628, 212] width 479 height 26
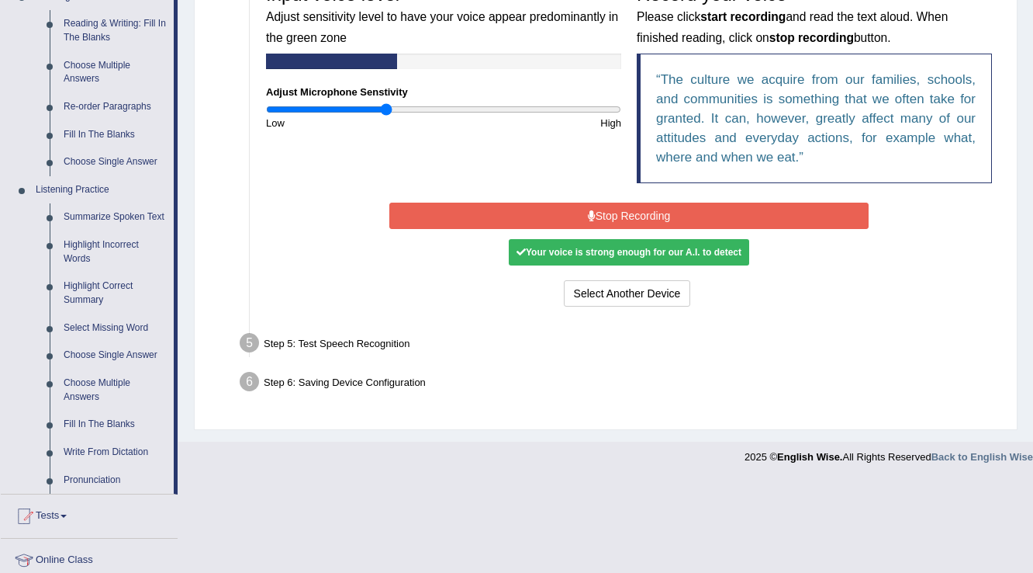
click at [467, 206] on button "Stop Recording" at bounding box center [628, 215] width 479 height 26
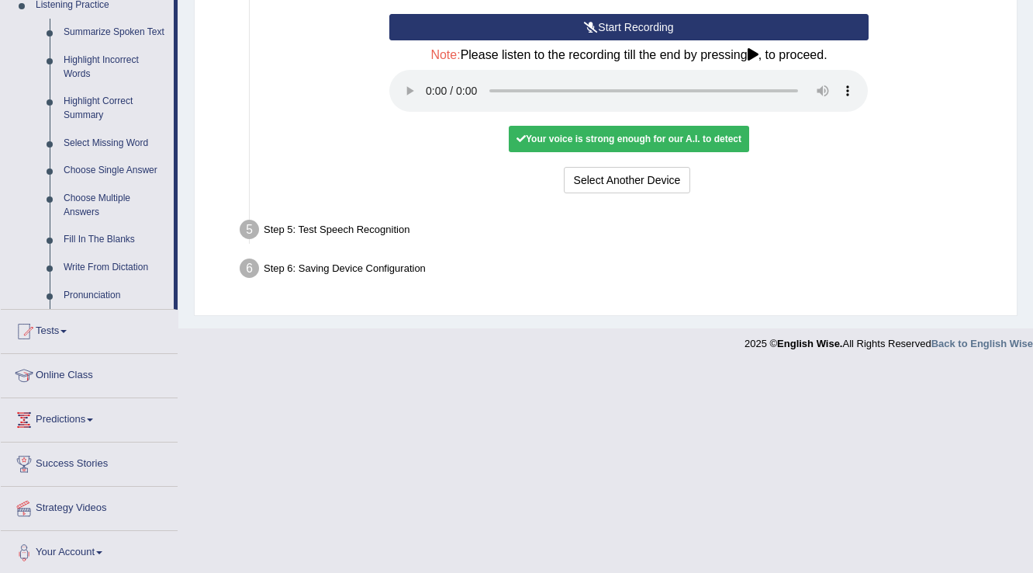
scroll to position [686, 0]
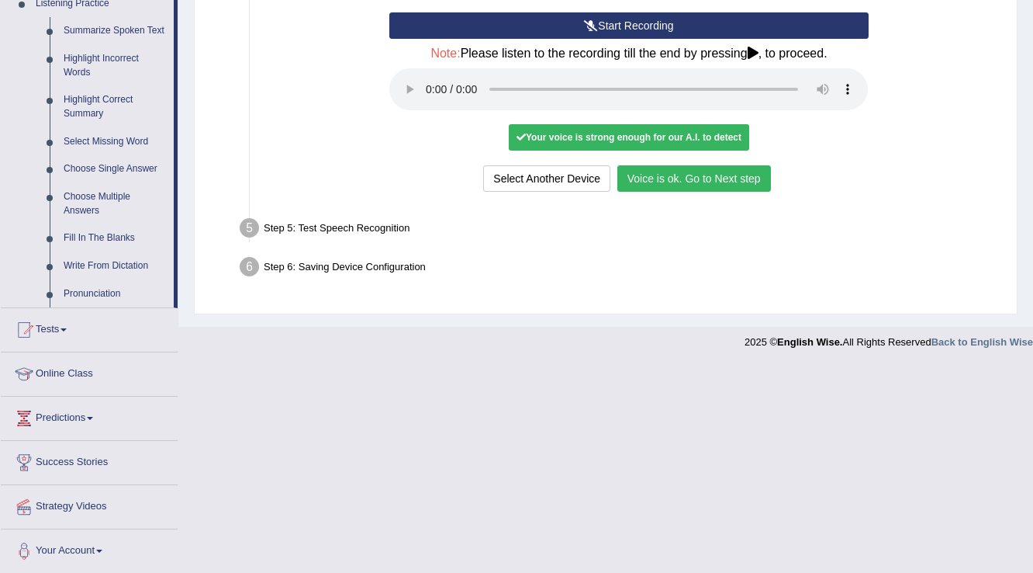
click at [701, 185] on button "Voice is ok. Go to Next step" at bounding box center [695, 178] width 154 height 26
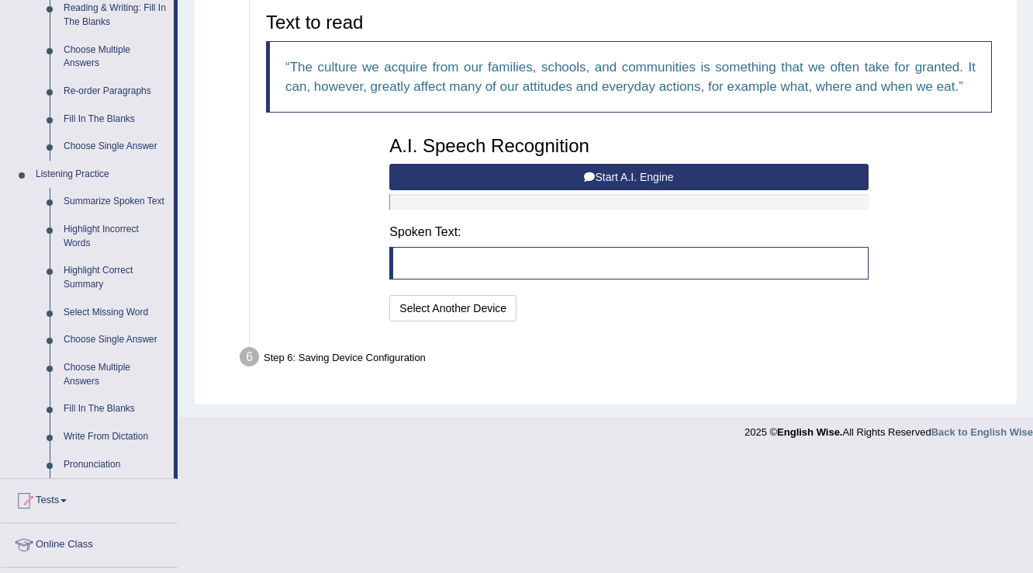
scroll to position [500, 0]
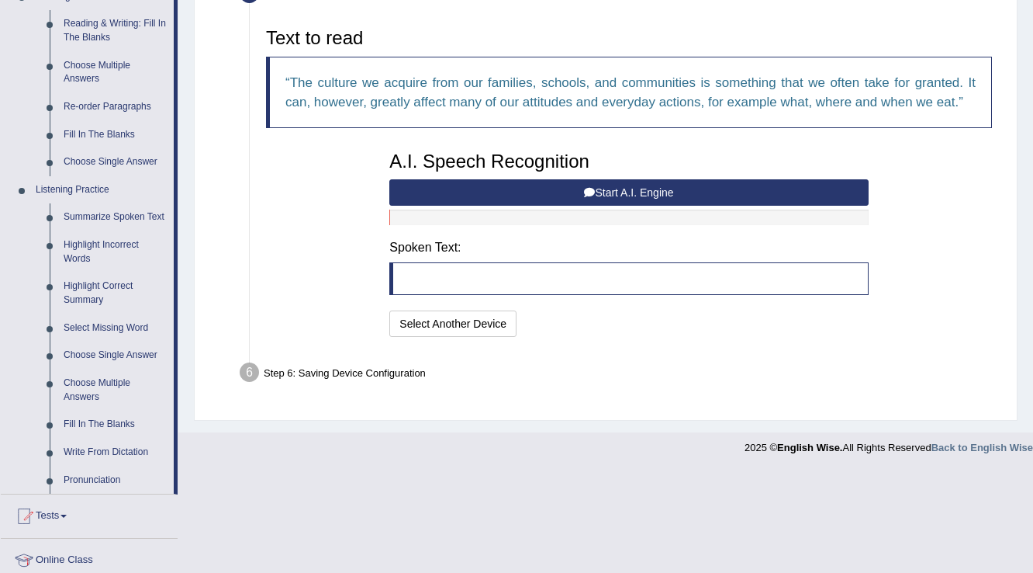
click at [545, 186] on button "Start A.I. Engine" at bounding box center [628, 192] width 479 height 26
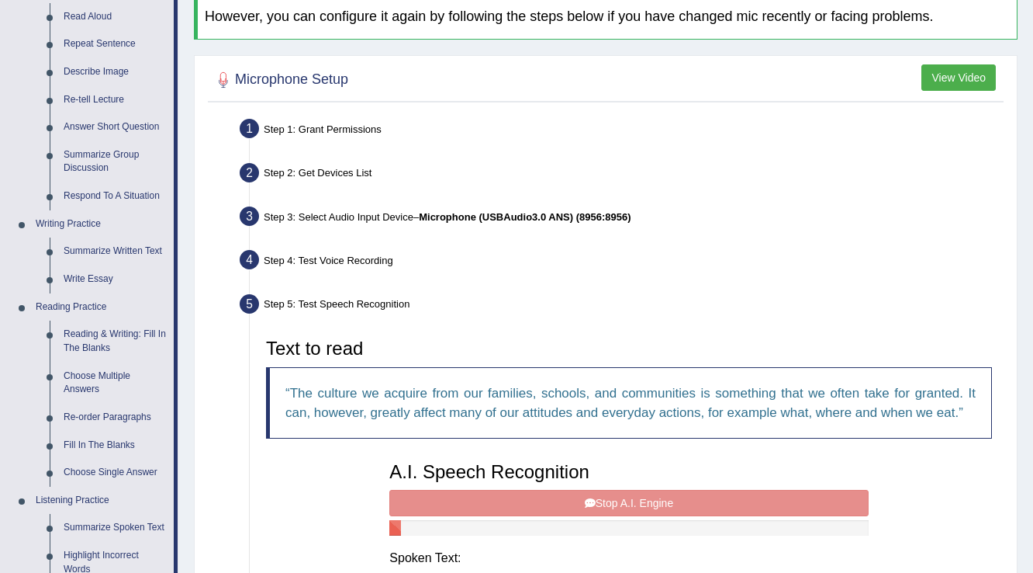
scroll to position [0, 0]
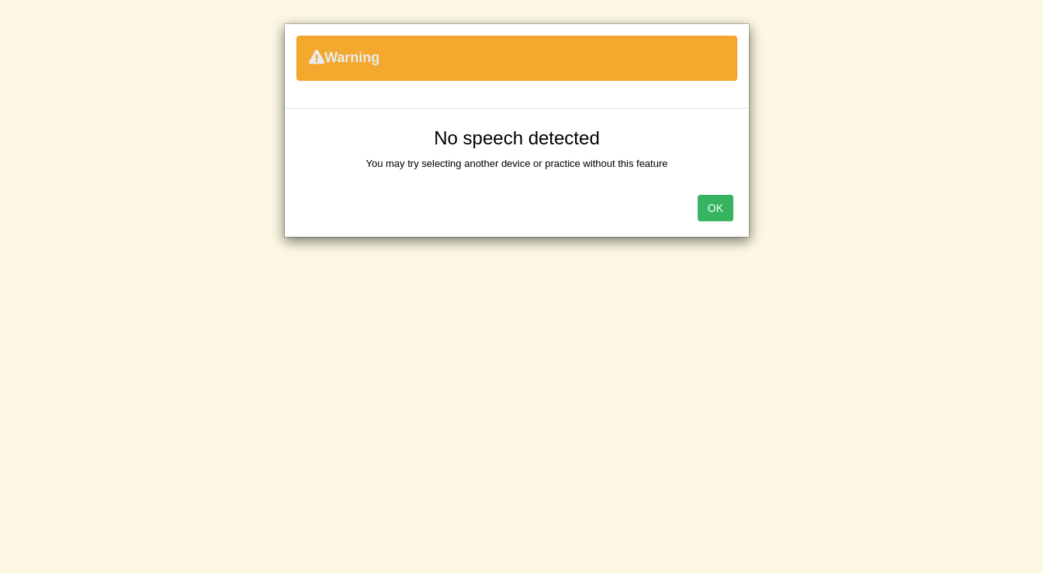
click at [720, 206] on button "OK" at bounding box center [715, 208] width 36 height 26
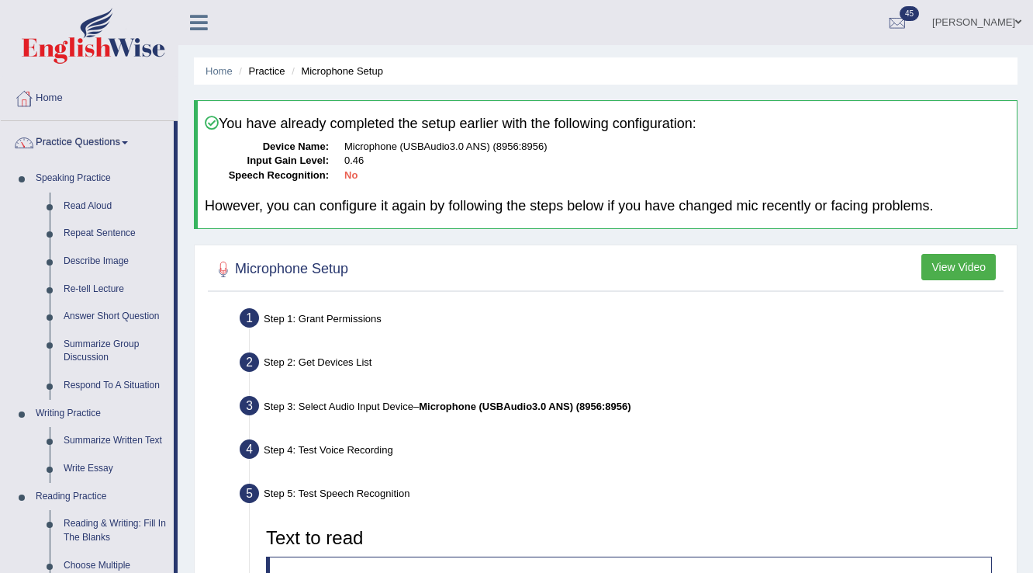
click at [348, 309] on div "Step 1: Grant Permissions" at bounding box center [621, 320] width 777 height 34
click at [335, 321] on div "Step 1: Grant Permissions" at bounding box center [621, 320] width 777 height 34
click at [341, 313] on div "Step 1: Grant Permissions" at bounding box center [621, 320] width 777 height 34
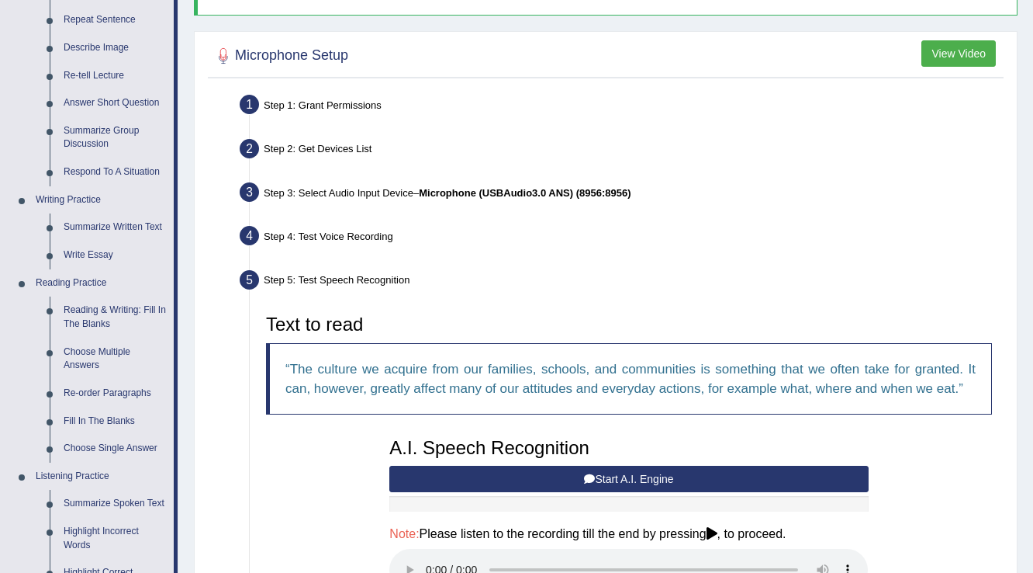
scroll to position [186, 0]
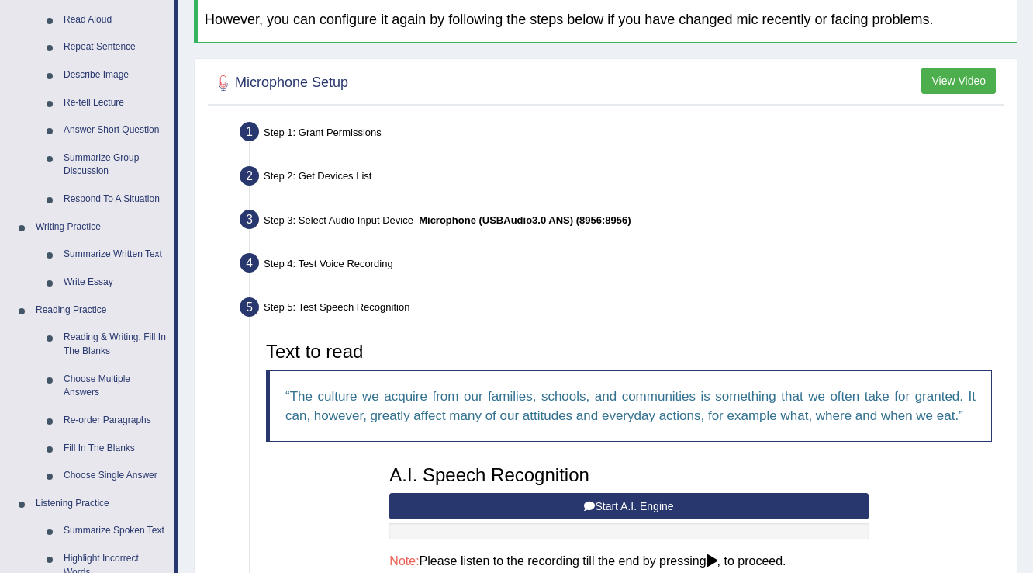
click at [344, 133] on div "Step 1: Grant Permissions" at bounding box center [621, 134] width 777 height 34
click at [381, 220] on div "Step 3: Select Audio Input Device – Microphone (USBAudio3.0 ANS) (8956:8956)" at bounding box center [621, 222] width 777 height 34
click at [453, 220] on b "Microphone (USBAudio3.0 ANS) (8956:8956)" at bounding box center [525, 220] width 212 height 12
click at [454, 220] on b "Microphone (USBAudio3.0 ANS) (8956:8956)" at bounding box center [525, 220] width 212 height 12
click at [394, 214] on div "Step 3: Select Audio Input Device – Microphone (USBAudio3.0 ANS) (8956:8956)" at bounding box center [621, 222] width 777 height 34
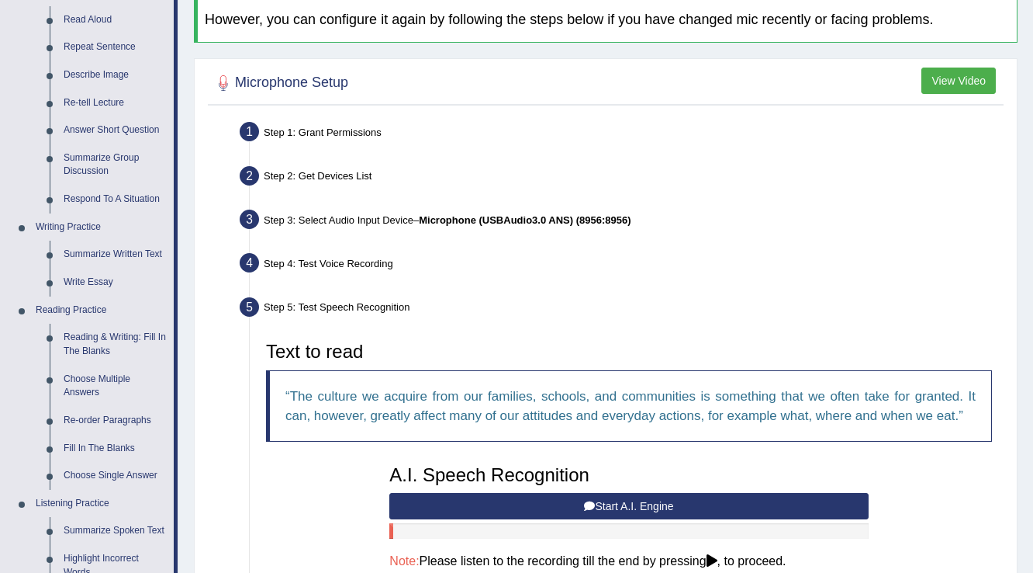
click at [394, 214] on div "Step 3: Select Audio Input Device – Microphone (USBAudio3.0 ANS) (8956:8956)" at bounding box center [621, 222] width 777 height 34
click at [247, 216] on li "Step 3: Select Audio Input Device – Microphone (USBAudio3.0 ANS) (8956:8956) Fo…" at bounding box center [621, 222] width 757 height 34
click at [245, 216] on li "Step 3: Select Audio Input Device – Microphone (USBAudio3.0 ANS) (8956:8956) Fo…" at bounding box center [621, 222] width 757 height 34
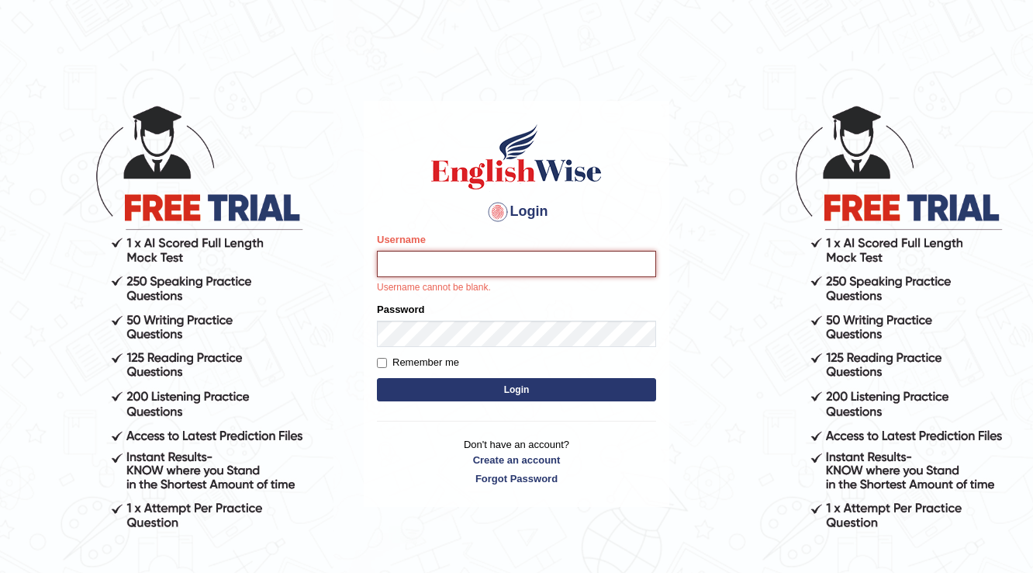
click at [503, 268] on input "Username" at bounding box center [516, 264] width 279 height 26
type input "vilayath"
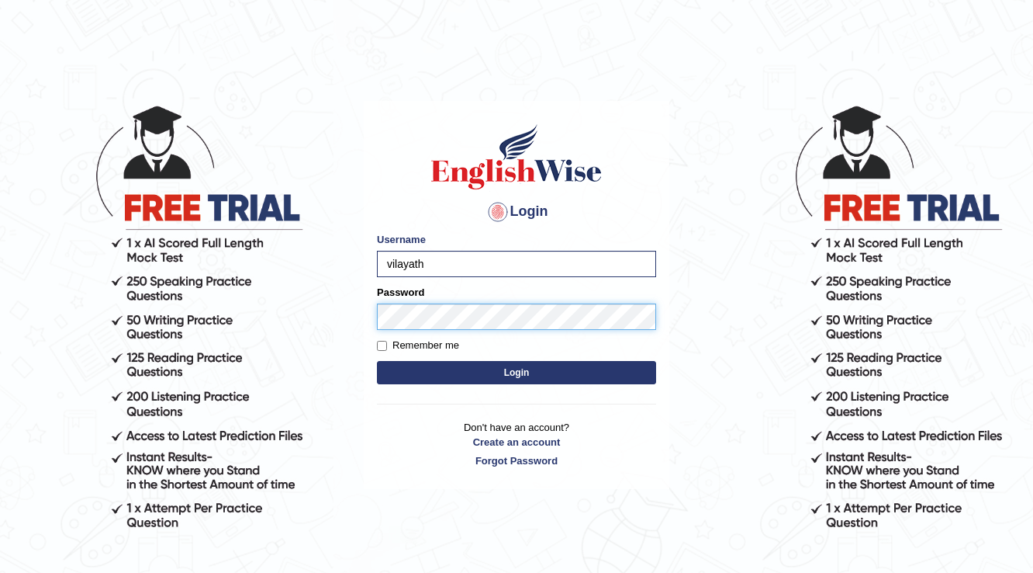
click at [377, 361] on button "Login" at bounding box center [516, 372] width 279 height 23
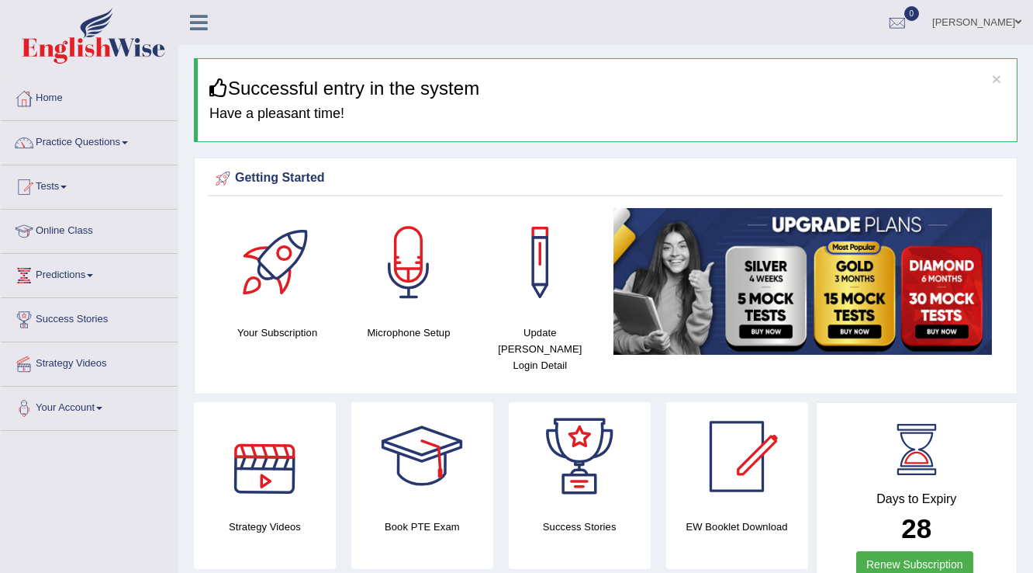
click at [264, 449] on div at bounding box center [264, 456] width 109 height 109
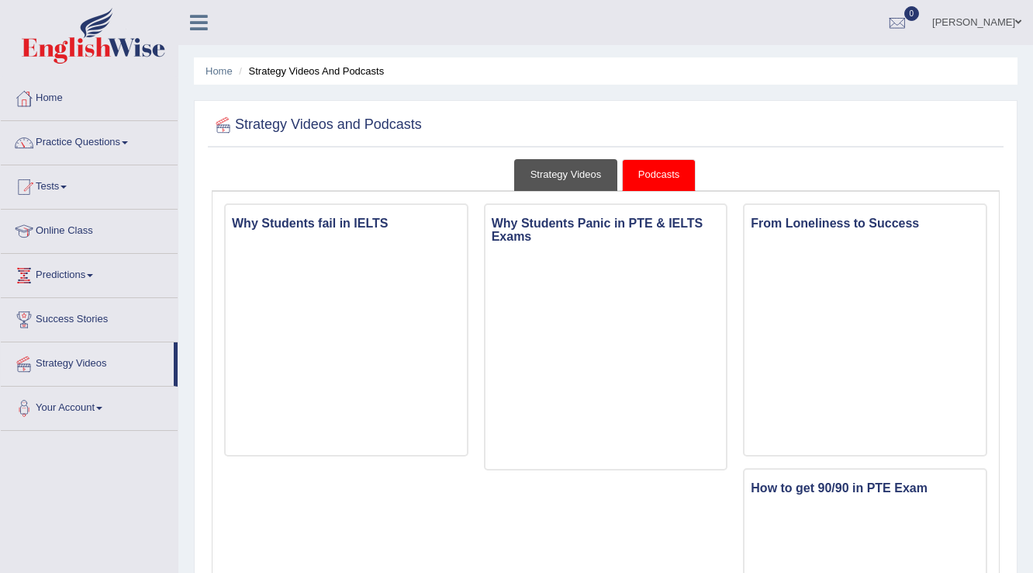
click at [602, 169] on link "Strategy Videos" at bounding box center [566, 175] width 104 height 32
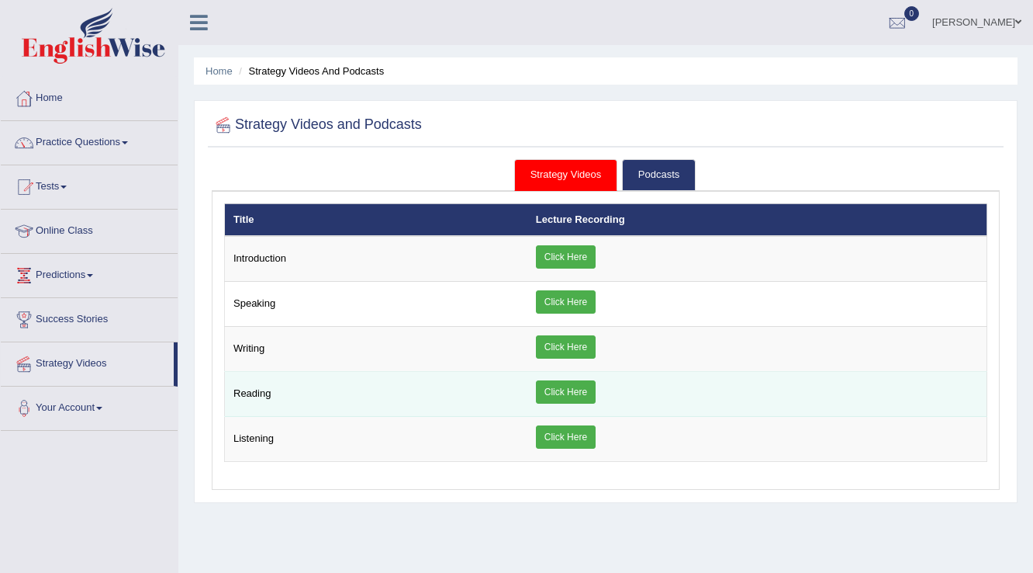
click at [550, 387] on link "Click Here" at bounding box center [566, 391] width 60 height 23
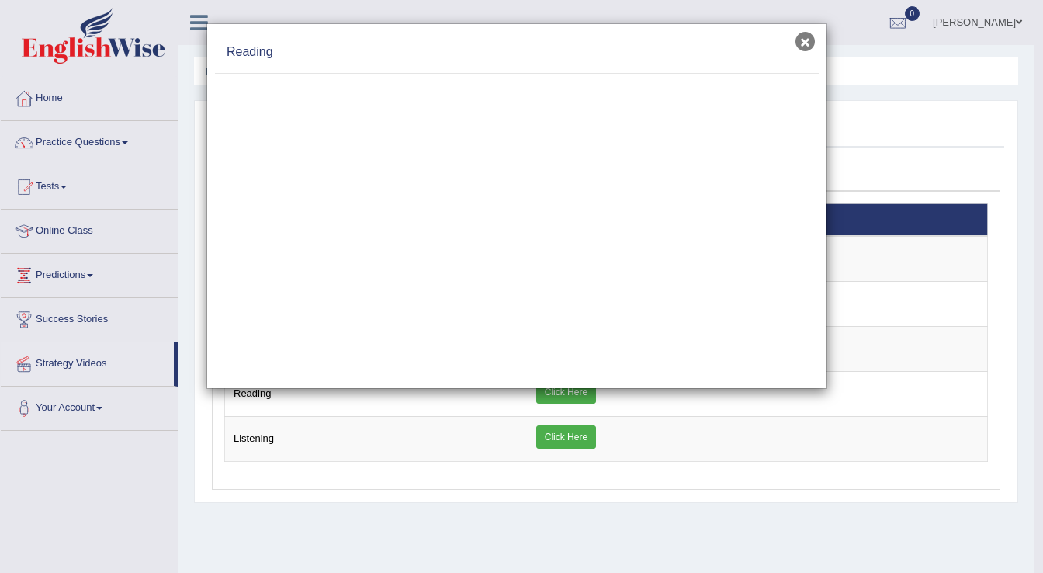
click at [807, 37] on button "×" at bounding box center [804, 41] width 19 height 19
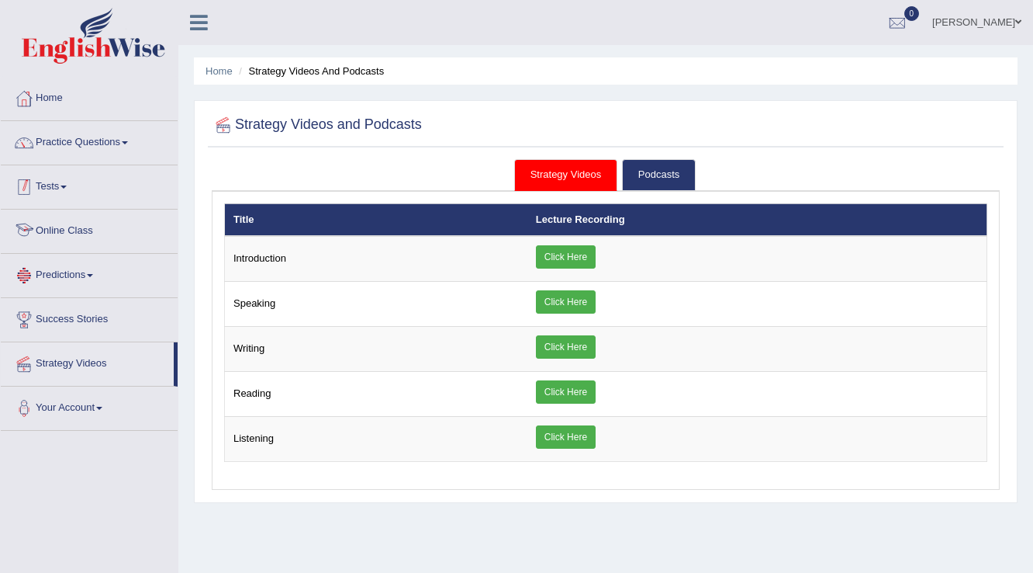
click at [71, 193] on link "Tests" at bounding box center [89, 184] width 177 height 39
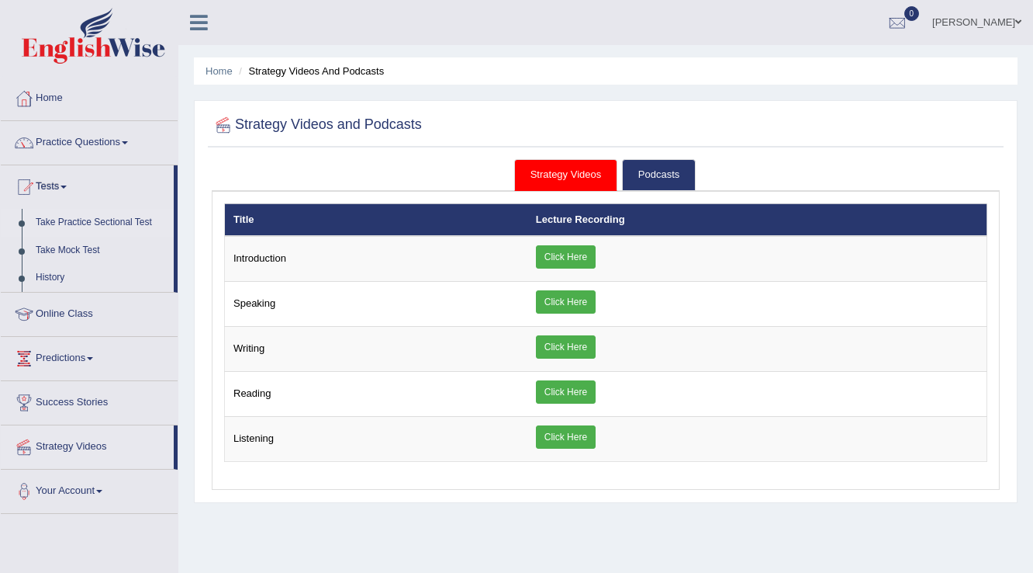
click at [143, 215] on link "Take Practice Sectional Test" at bounding box center [101, 223] width 145 height 28
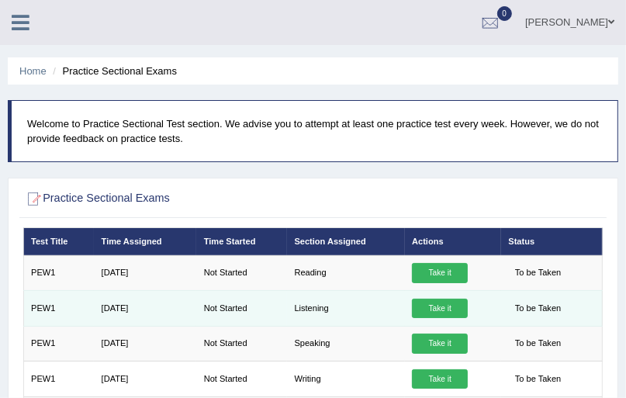
click at [602, 312] on td "To be Taken" at bounding box center [552, 308] width 102 height 35
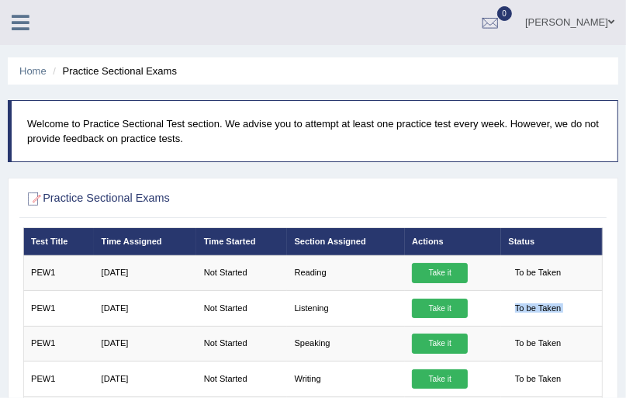
drag, startPoint x: 602, startPoint y: 312, endPoint x: 635, endPoint y: 355, distance: 53.7
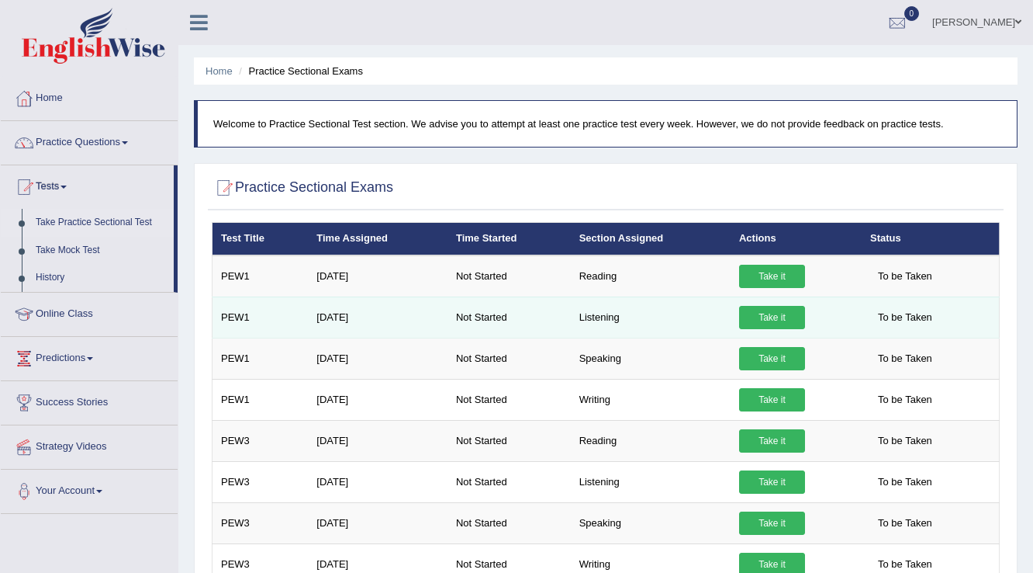
click at [789, 313] on link "Take it" at bounding box center [772, 317] width 66 height 23
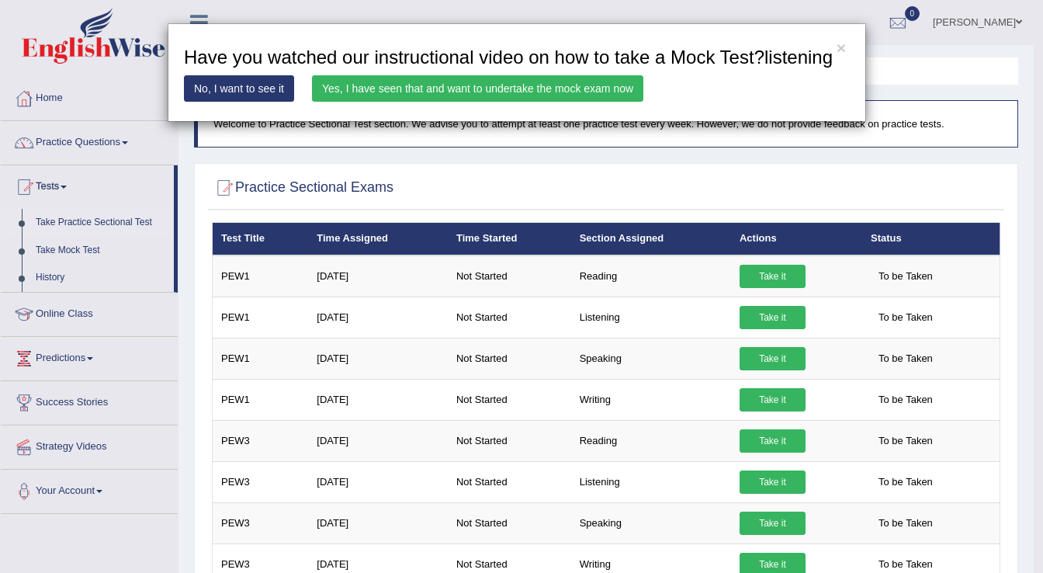
click at [448, 92] on link "Yes, I have seen that and want to undertake the mock exam now" at bounding box center [477, 88] width 331 height 26
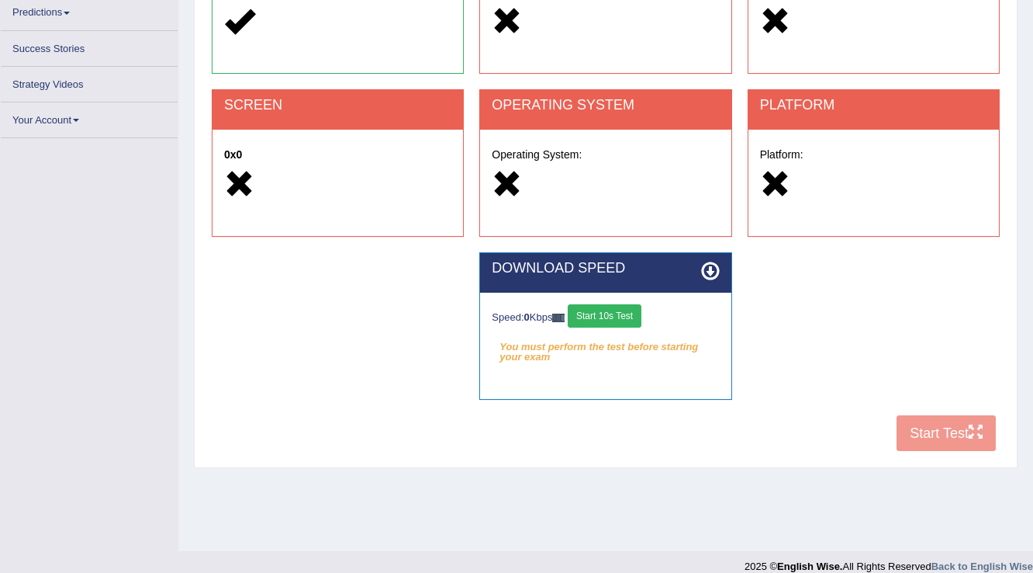
scroll to position [242, 0]
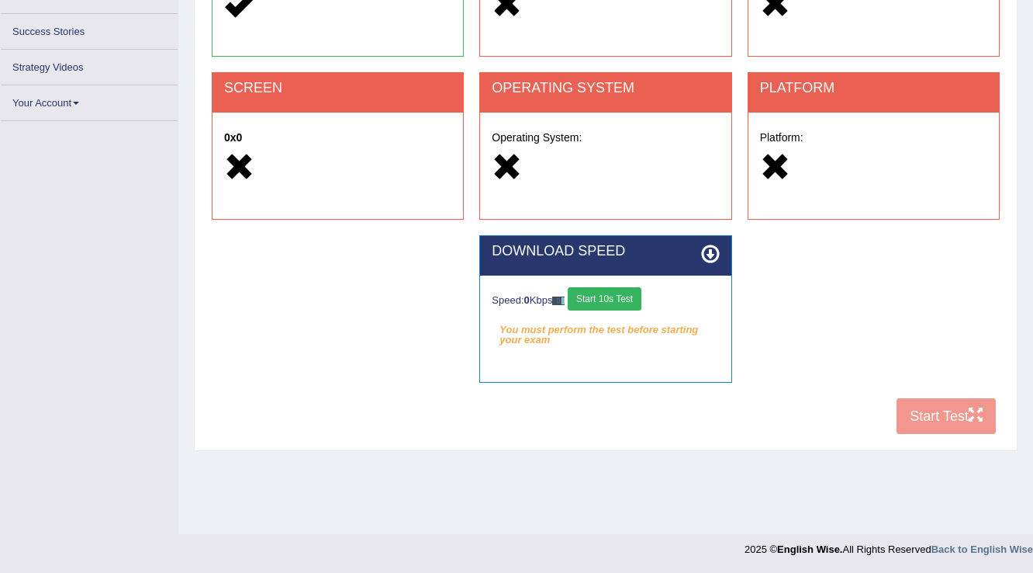
click at [628, 302] on button "Start 10s Test" at bounding box center [605, 298] width 74 height 23
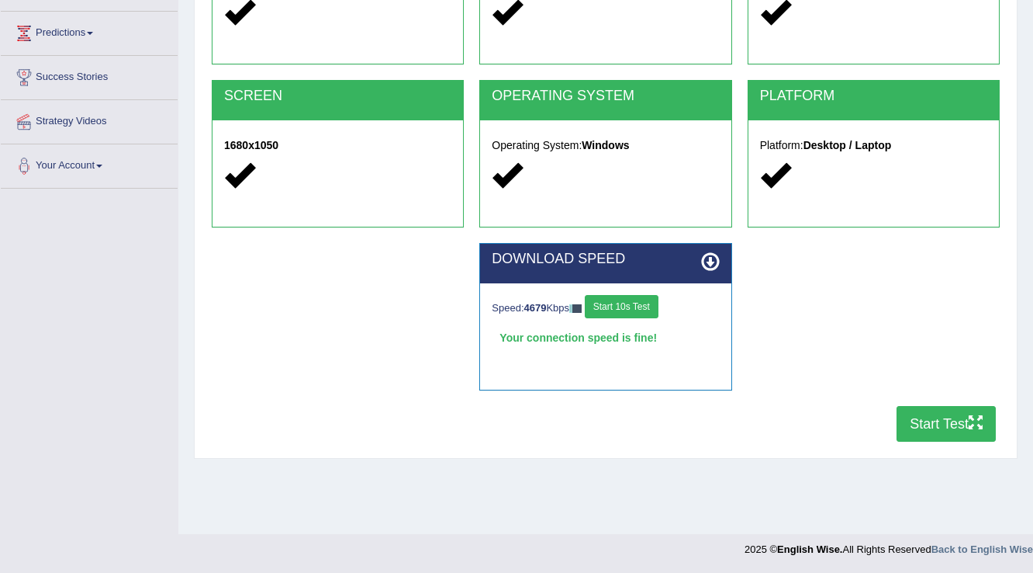
click at [941, 424] on button "Start Test" at bounding box center [946, 424] width 99 height 36
